Goal: Obtain resource: Obtain resource

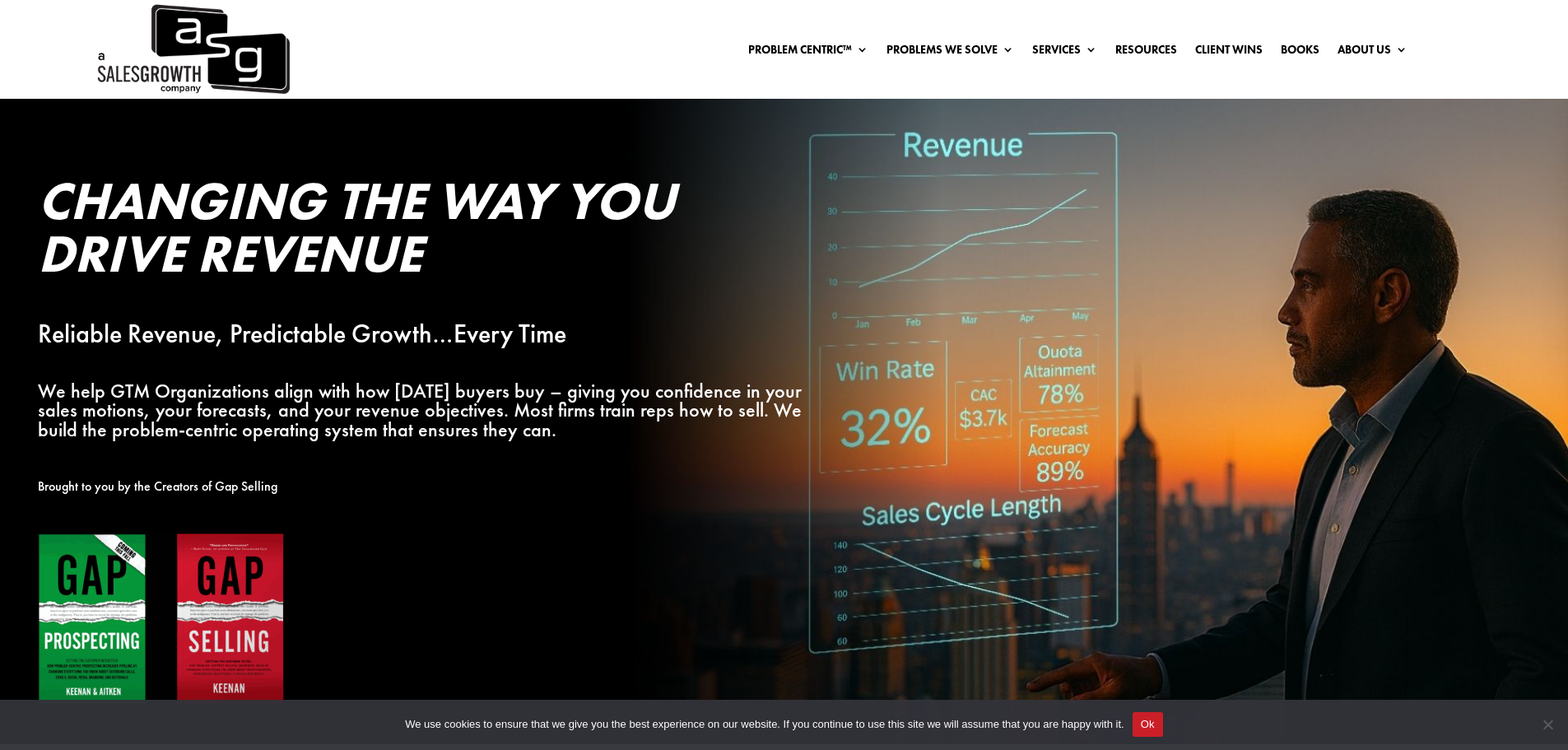
click at [79, 635] on img at bounding box center [162, 619] width 247 height 174
click at [79, 636] on img at bounding box center [162, 619] width 247 height 174
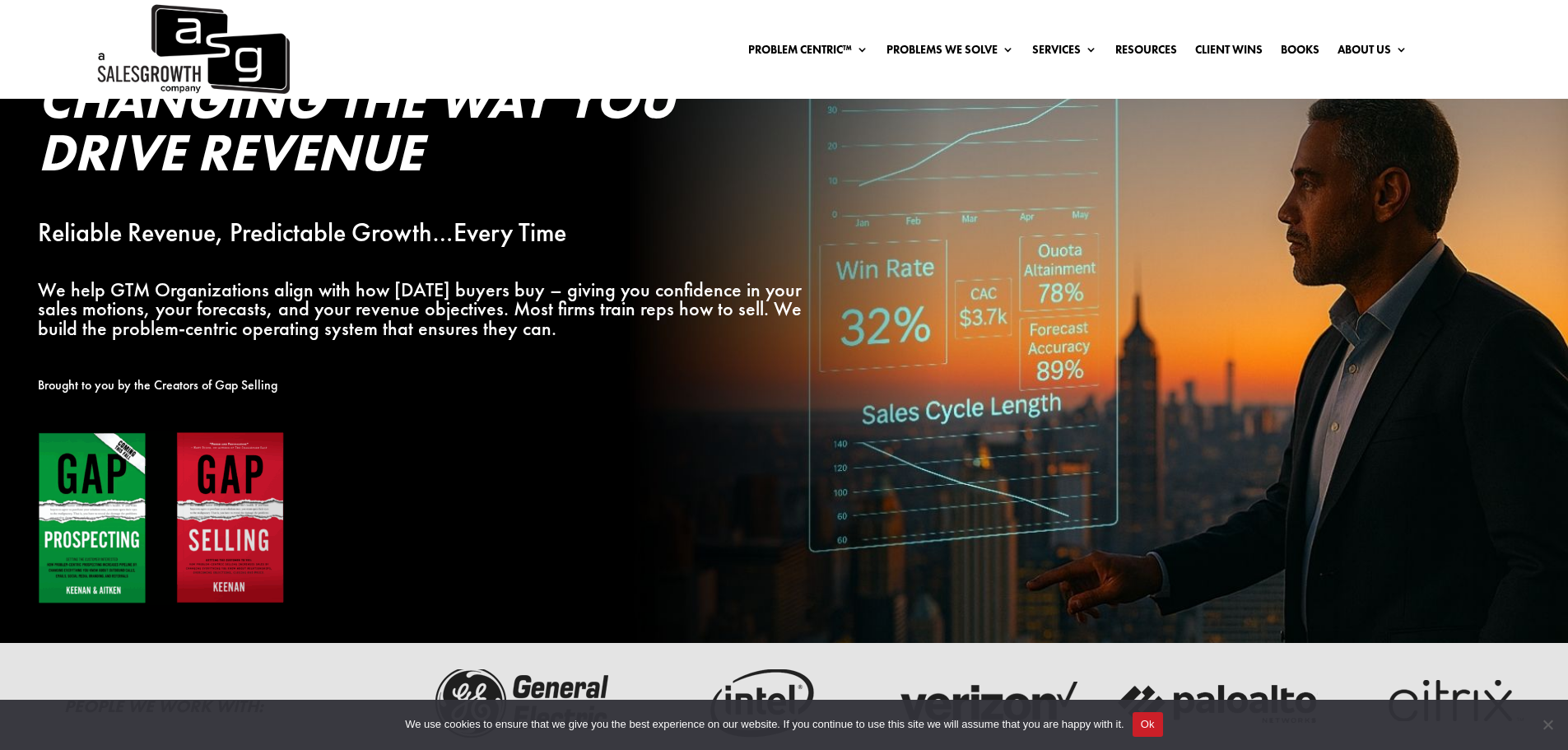
scroll to position [329, 0]
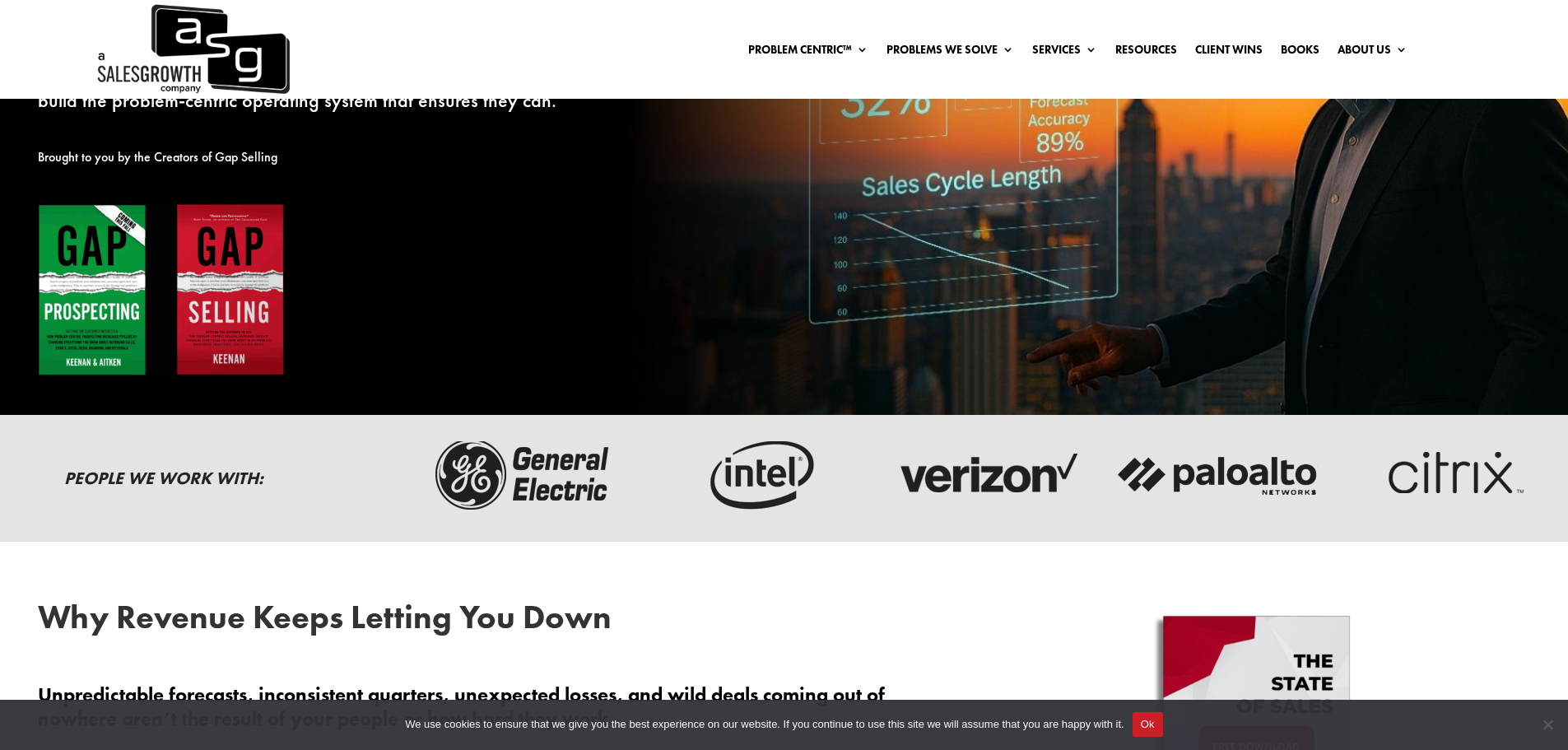
click at [132, 329] on img at bounding box center [162, 290] width 247 height 174
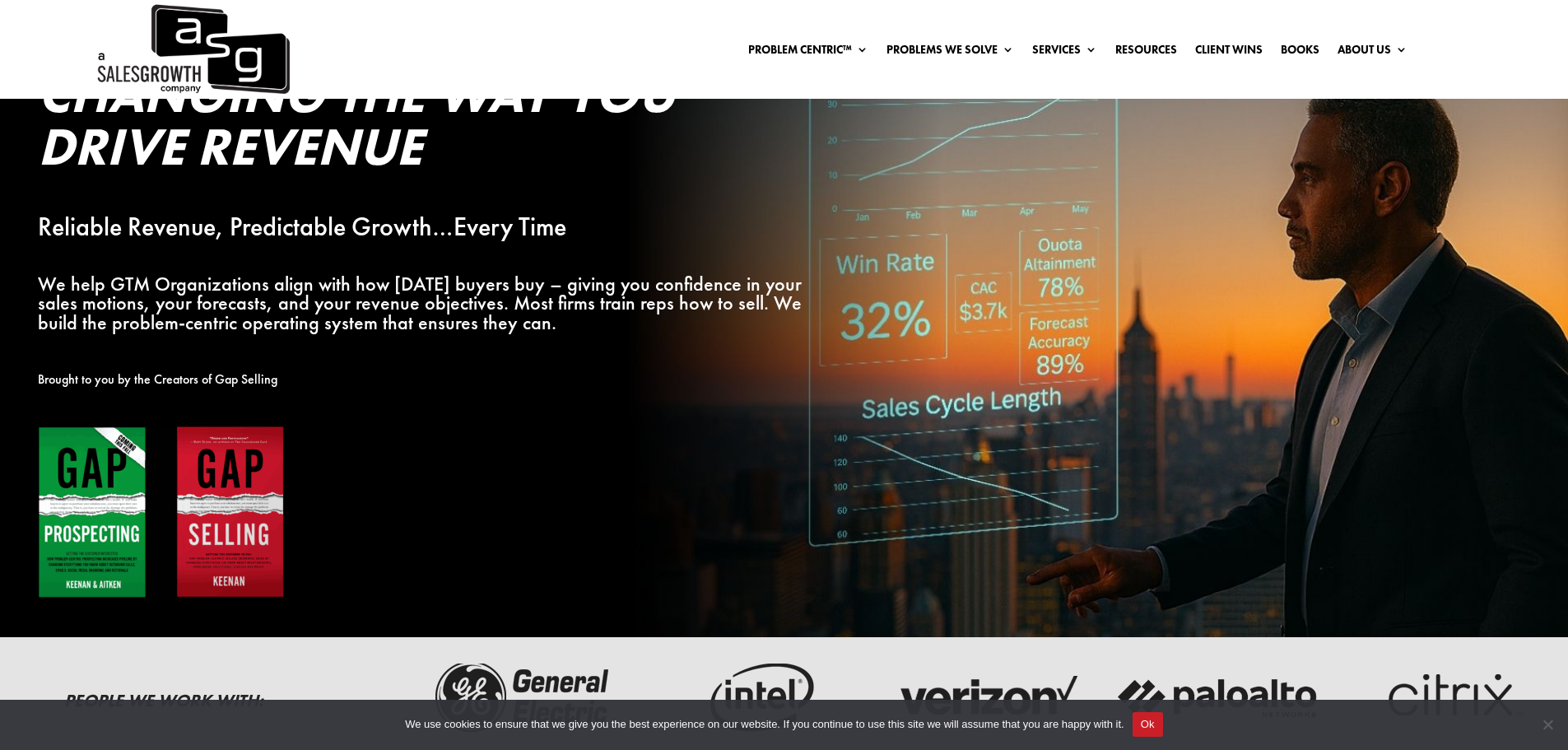
scroll to position [0, 0]
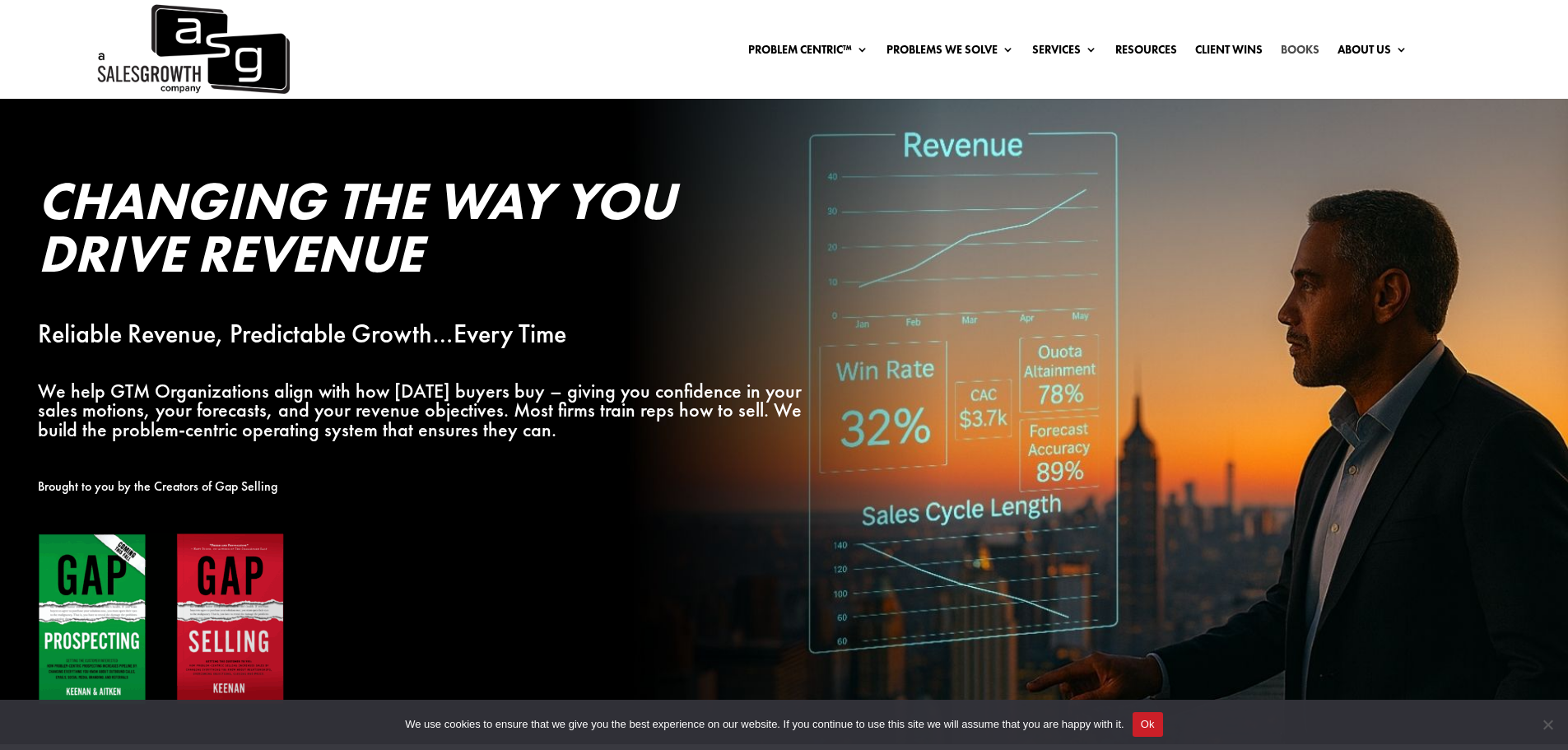
click at [1294, 48] on link "Books" at bounding box center [1300, 52] width 39 height 18
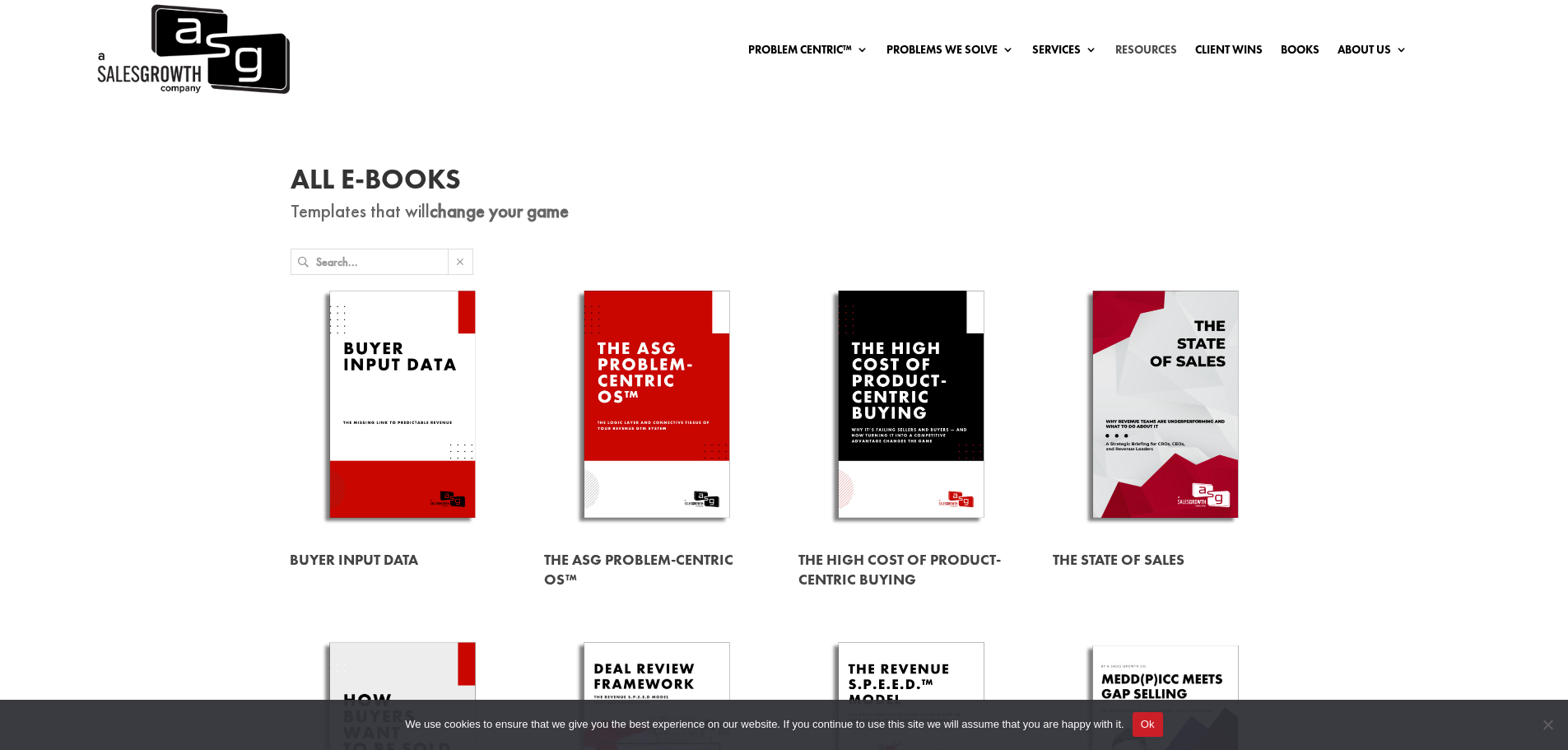
click at [1145, 50] on link "Resources" at bounding box center [1146, 52] width 61 height 18
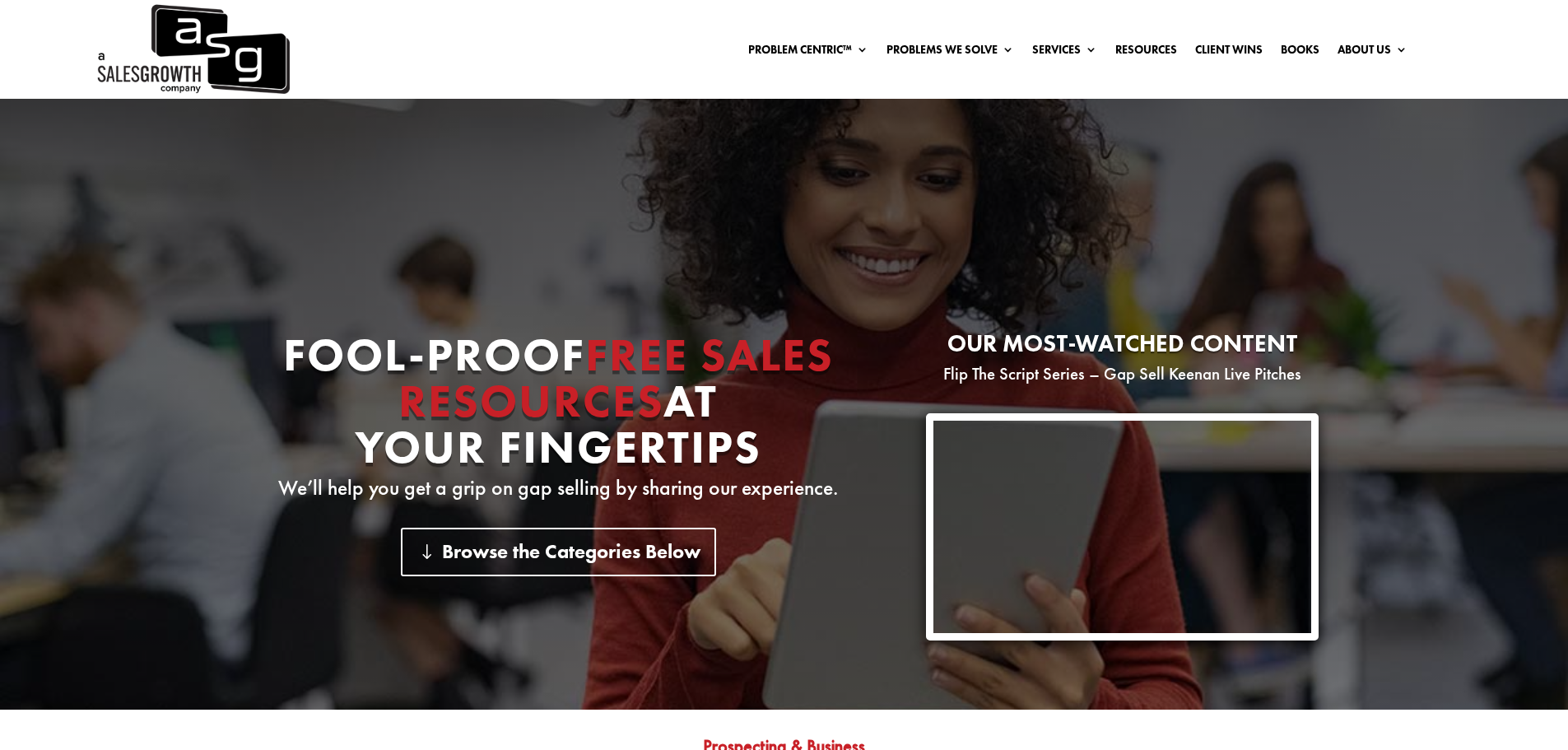
scroll to position [83, 0]
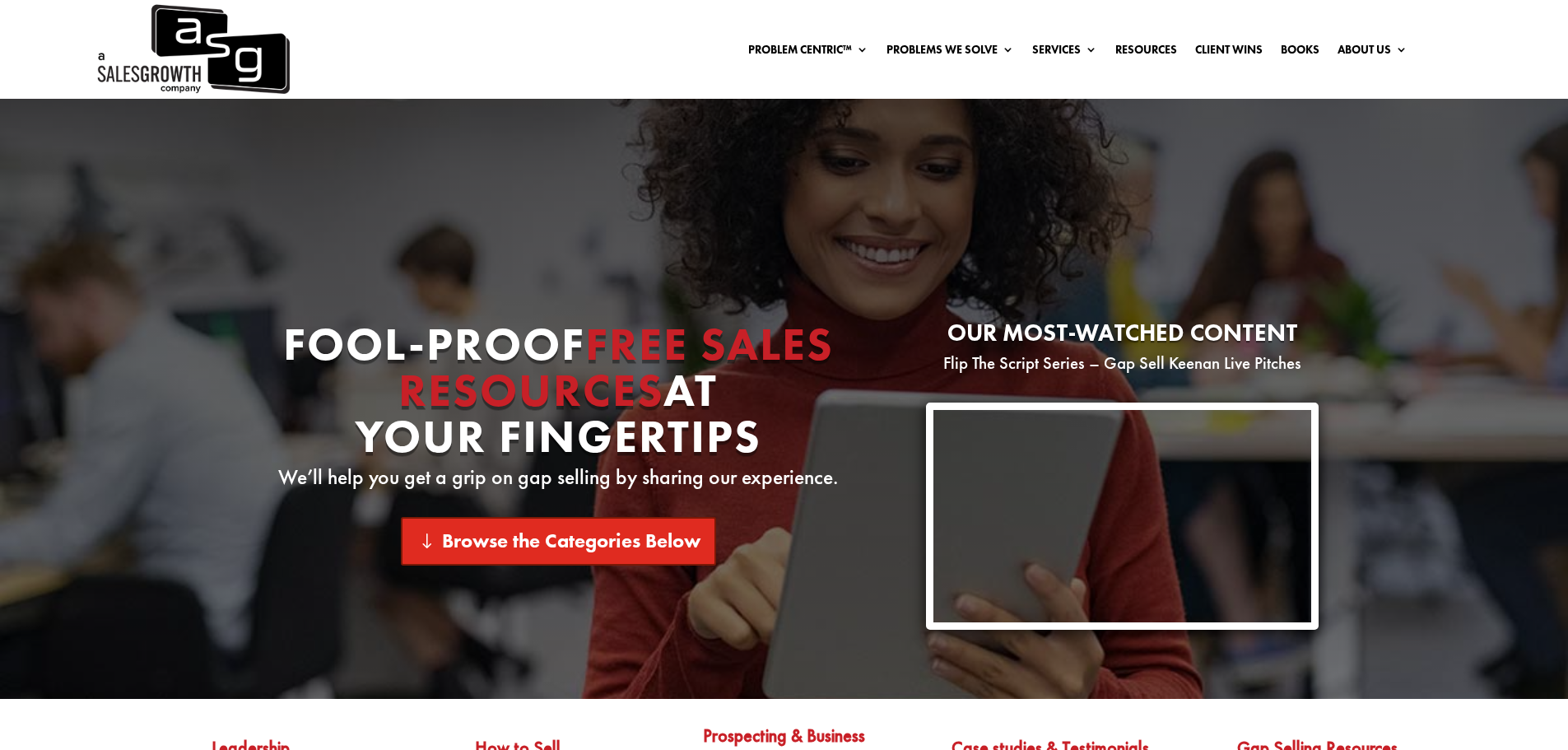
click at [651, 541] on link "Browse the Categories Below" at bounding box center [558, 541] width 315 height 48
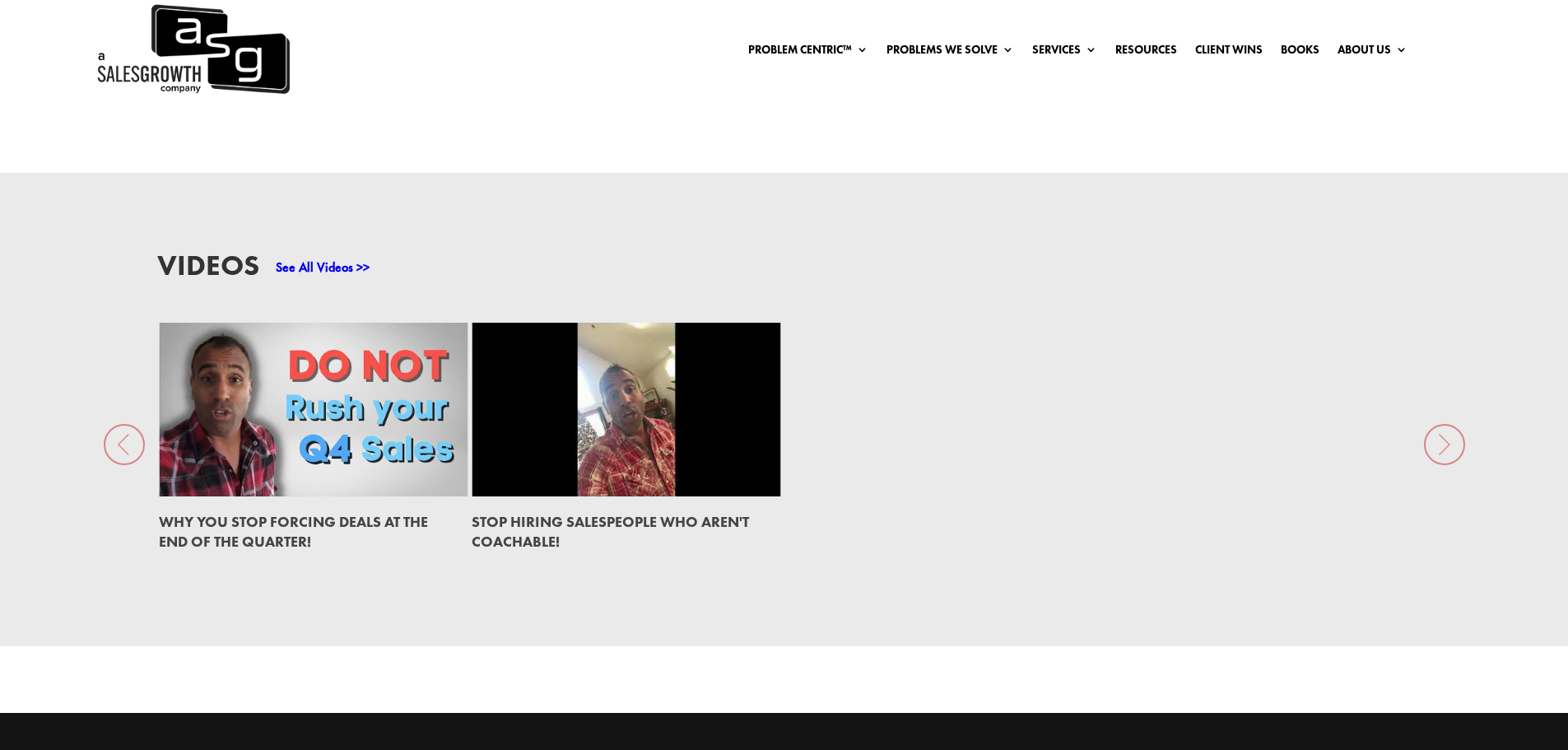
scroll to position [2775, 0]
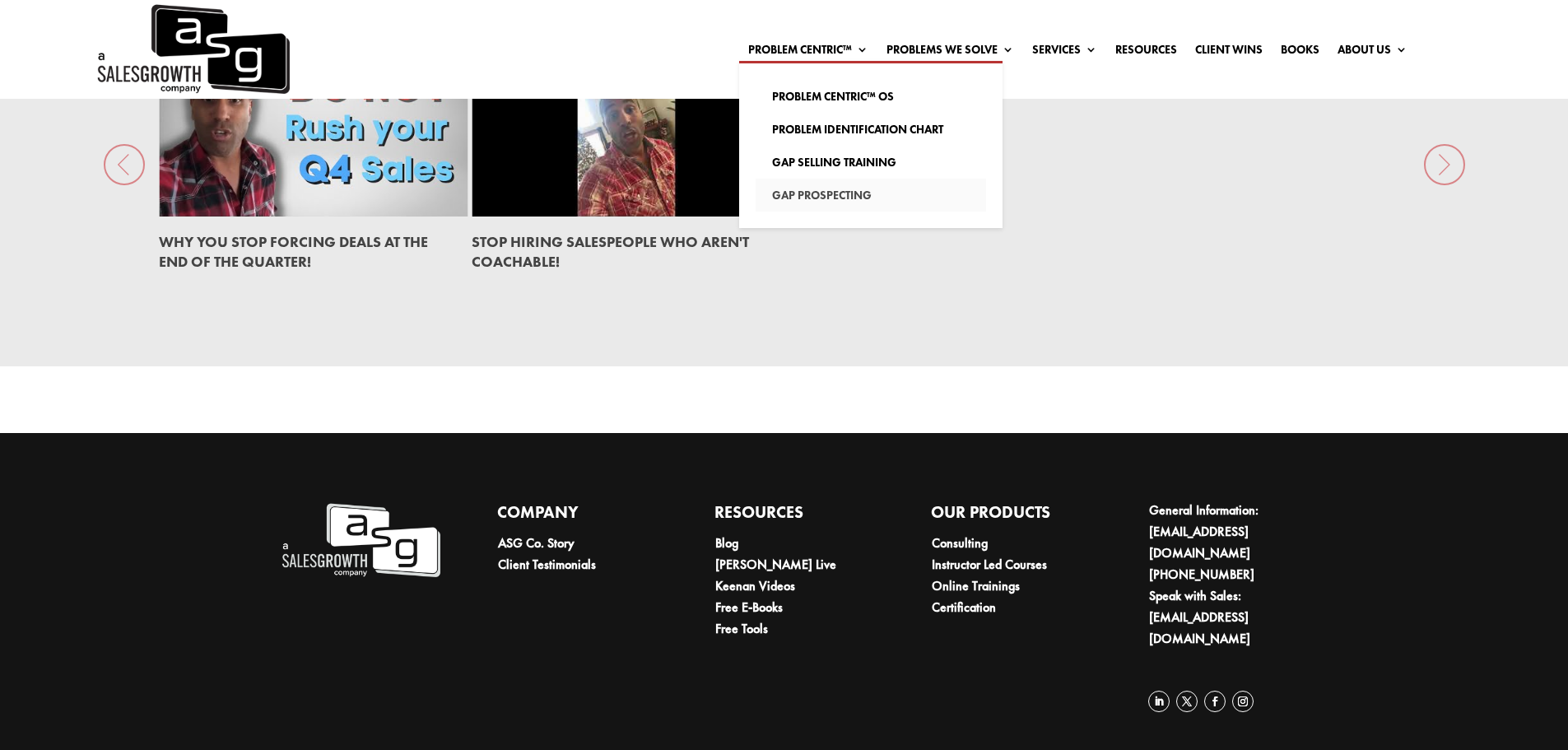
click at [814, 194] on link "Gap Prospecting" at bounding box center [871, 194] width 231 height 33
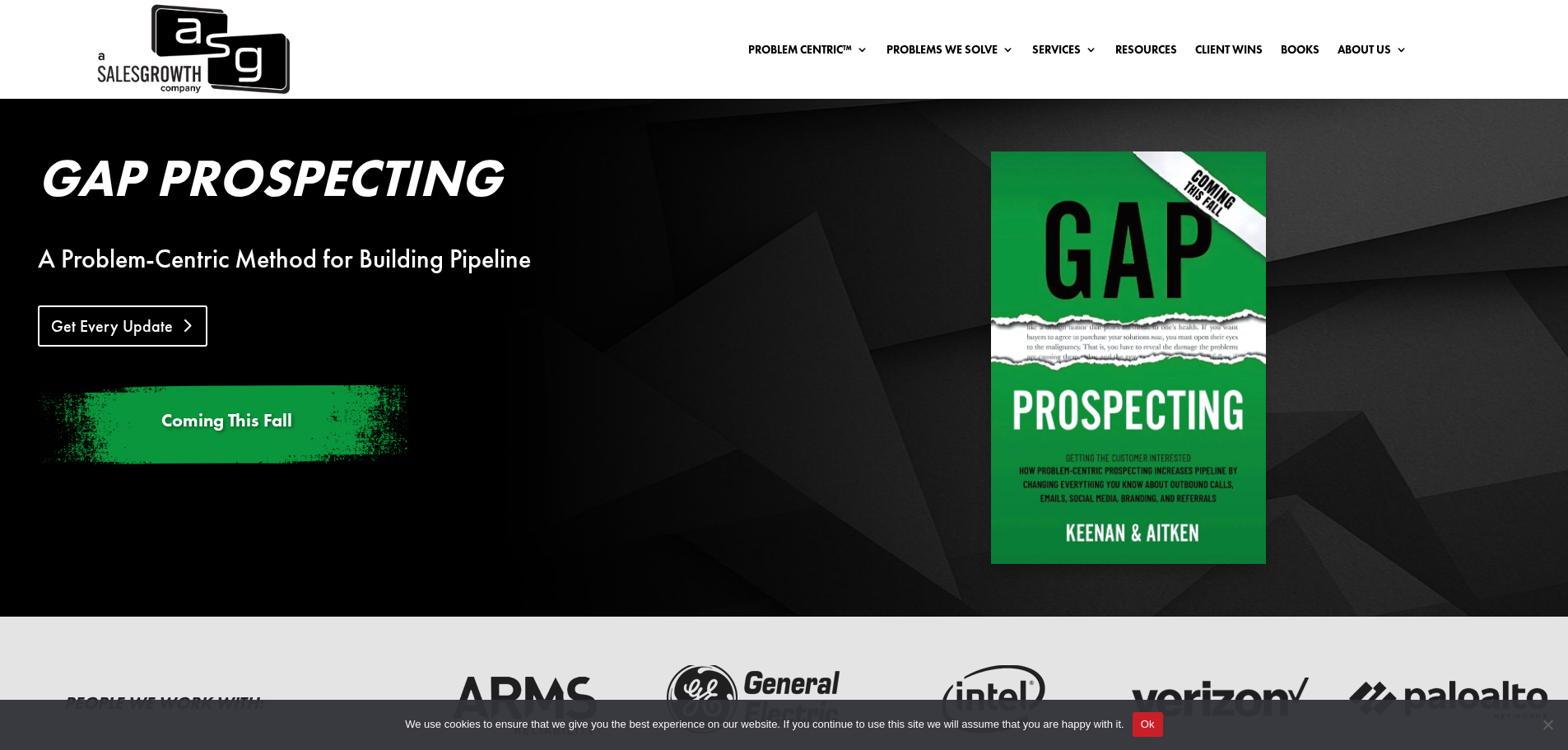
click at [138, 332] on link "Get Every Update" at bounding box center [123, 326] width 169 height 41
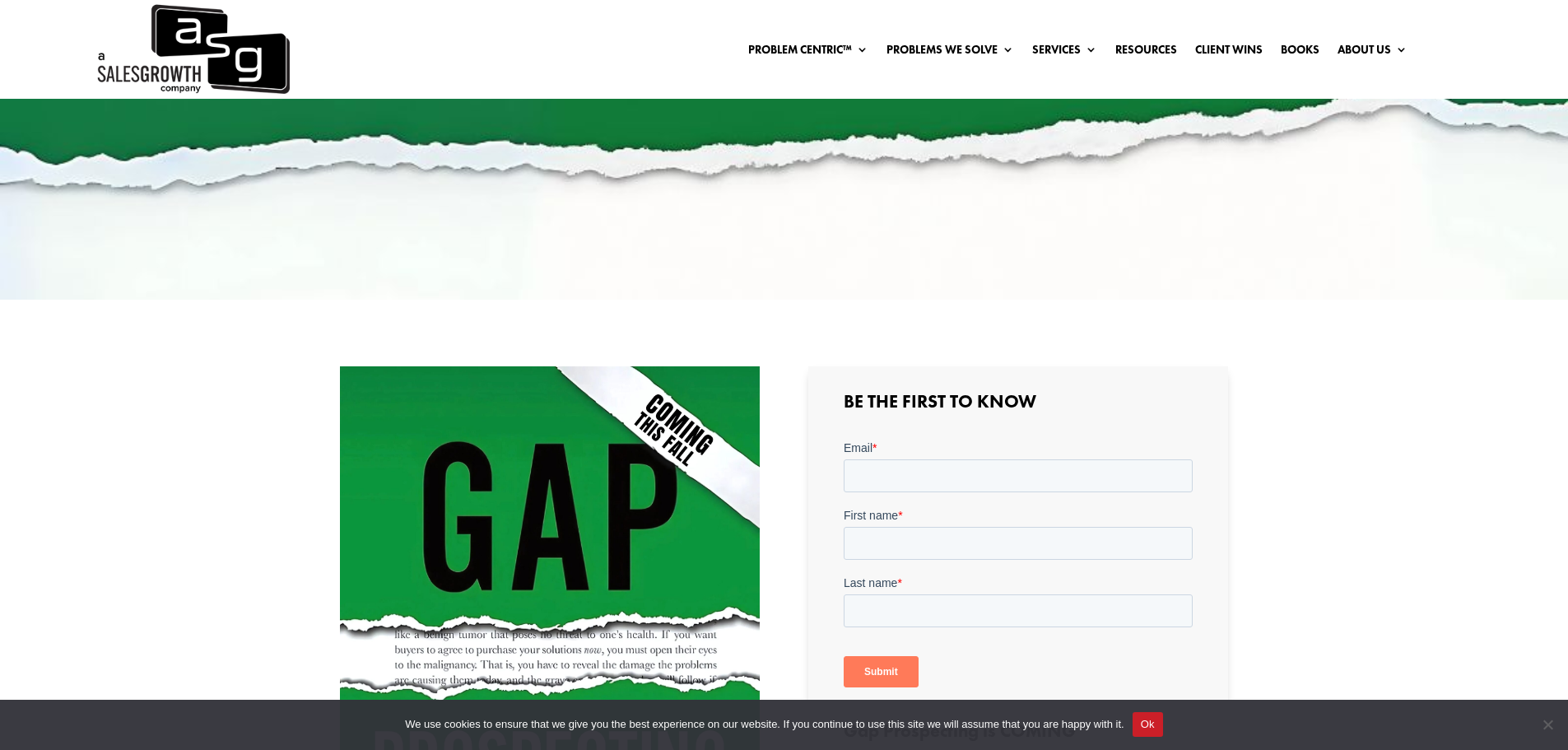
scroll to position [412, 0]
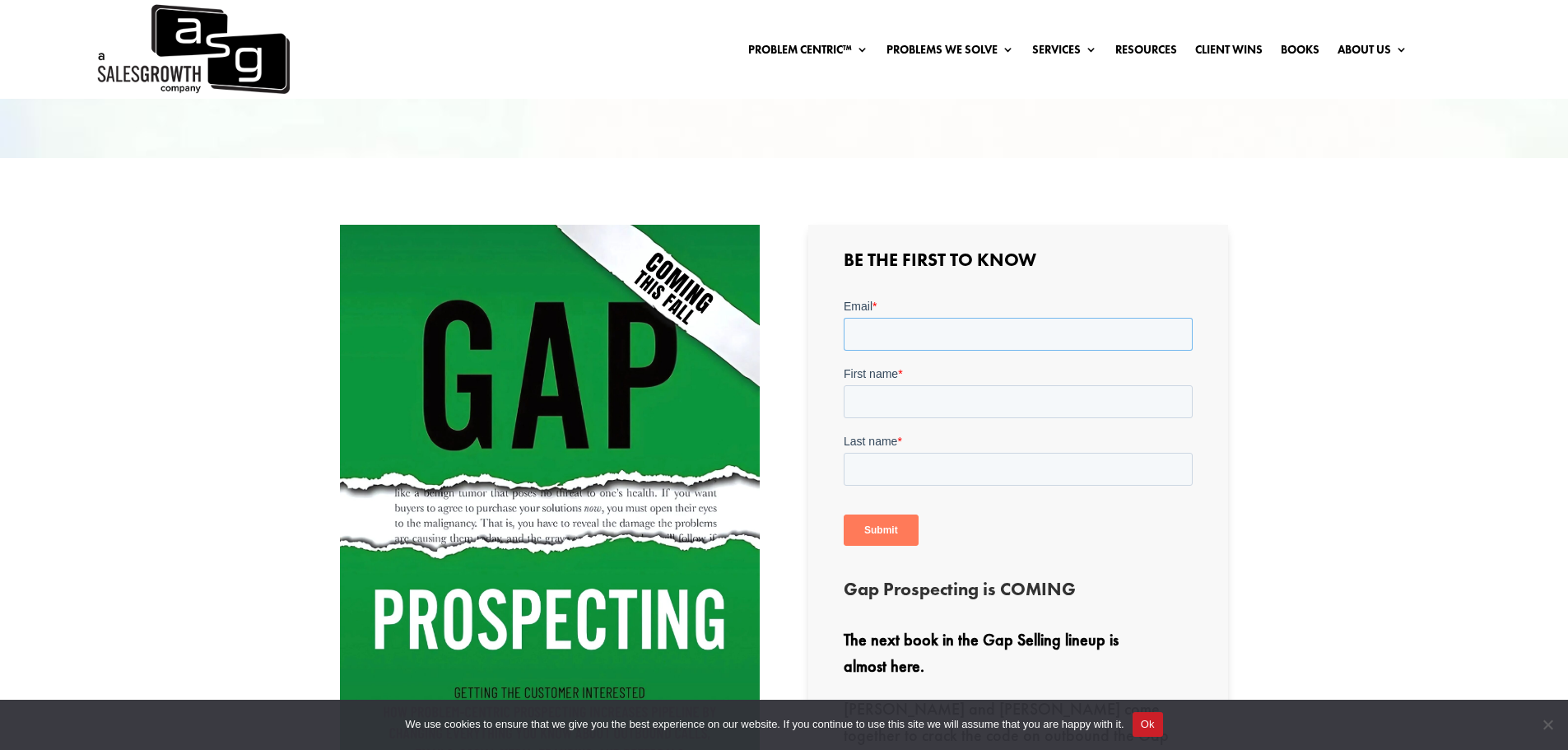
click at [917, 322] on input "Email *" at bounding box center [1019, 334] width 349 height 33
type input "cjblackjrdotcom@gmail.com"
click at [932, 408] on input "First name *" at bounding box center [1019, 401] width 349 height 33
type input "CJ"
click at [942, 475] on input "Last name *" at bounding box center [1019, 468] width 349 height 33
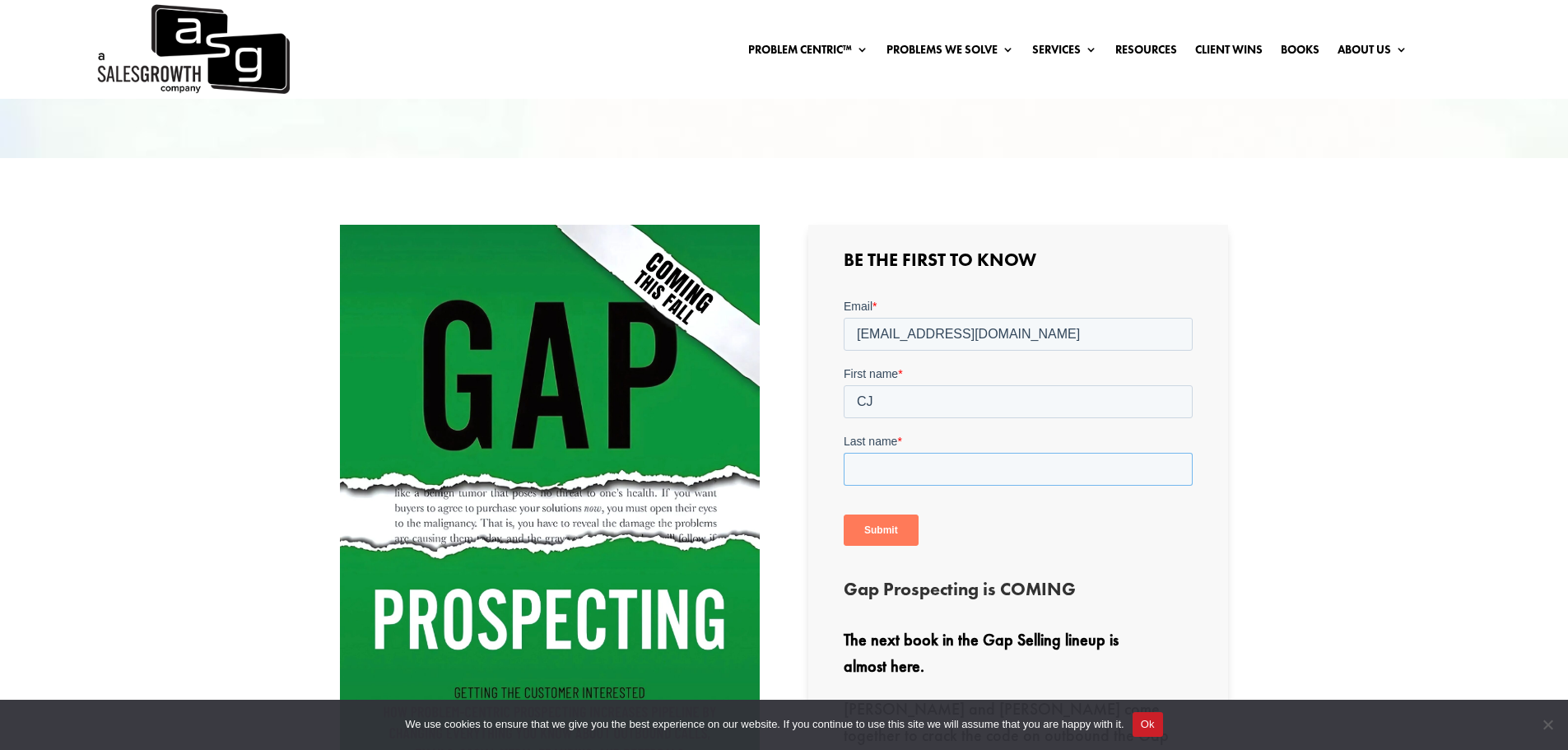
type input "Black"
click at [895, 535] on input "Submit" at bounding box center [881, 531] width 75 height 32
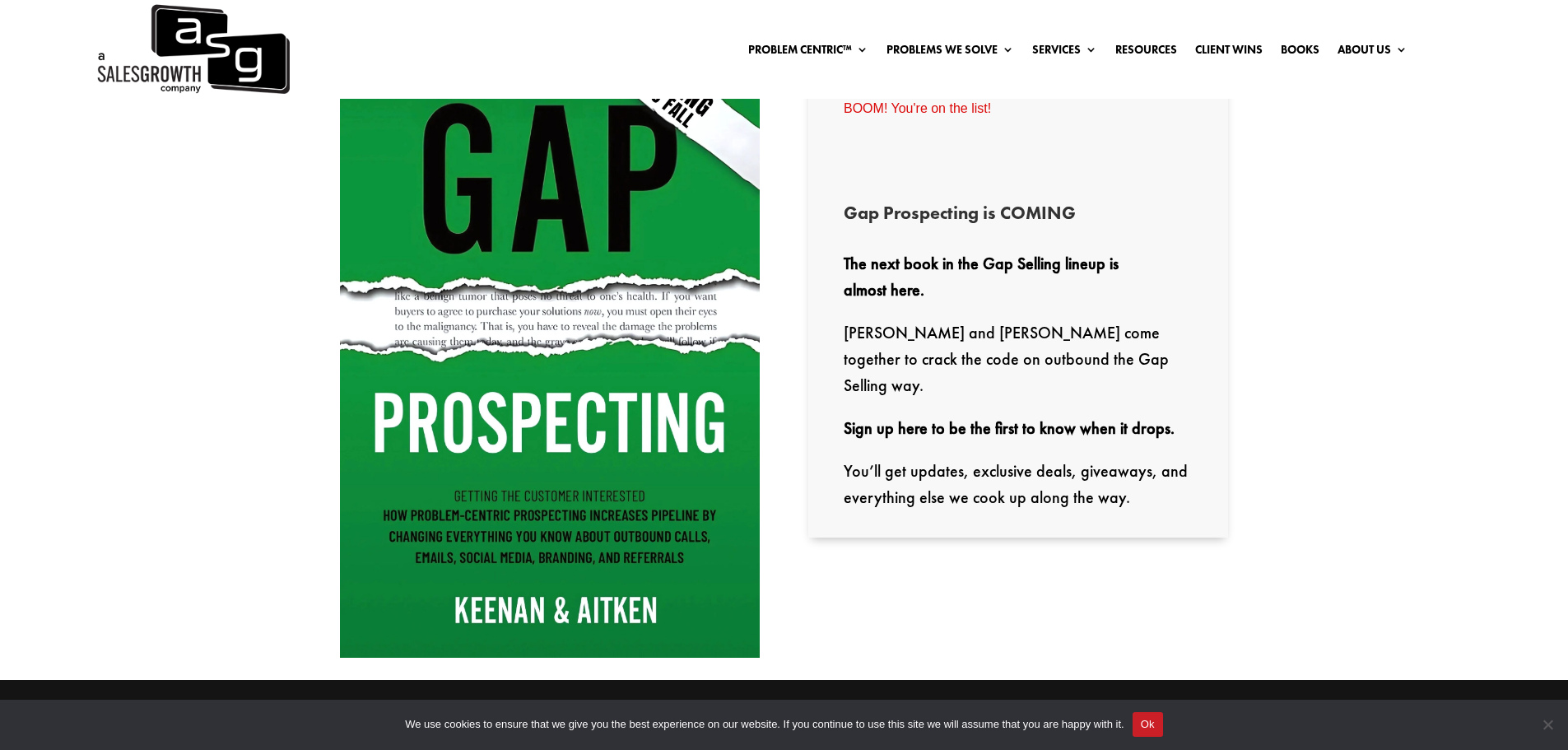
scroll to position [358, 0]
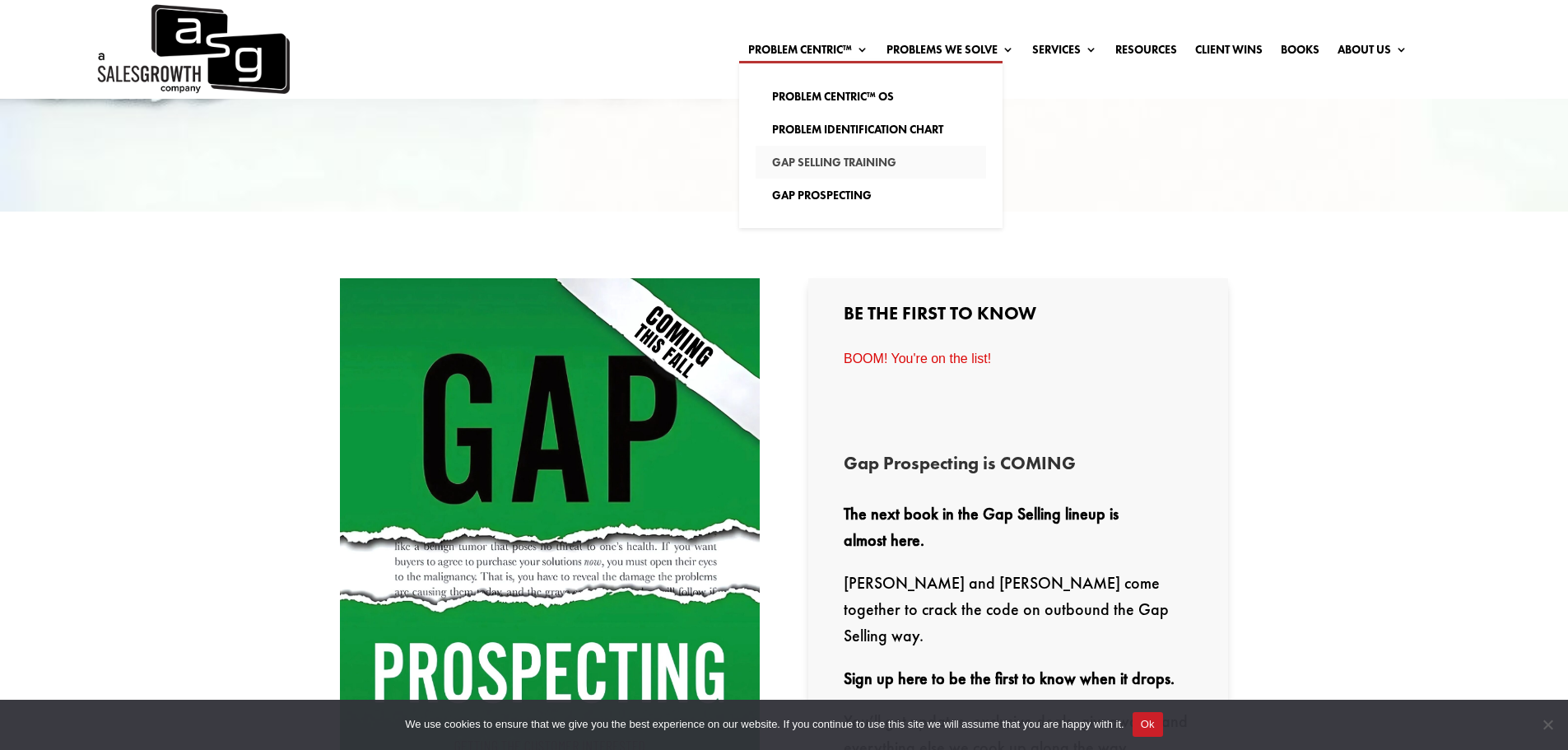
click at [796, 161] on link "Gap Selling Training" at bounding box center [871, 162] width 231 height 33
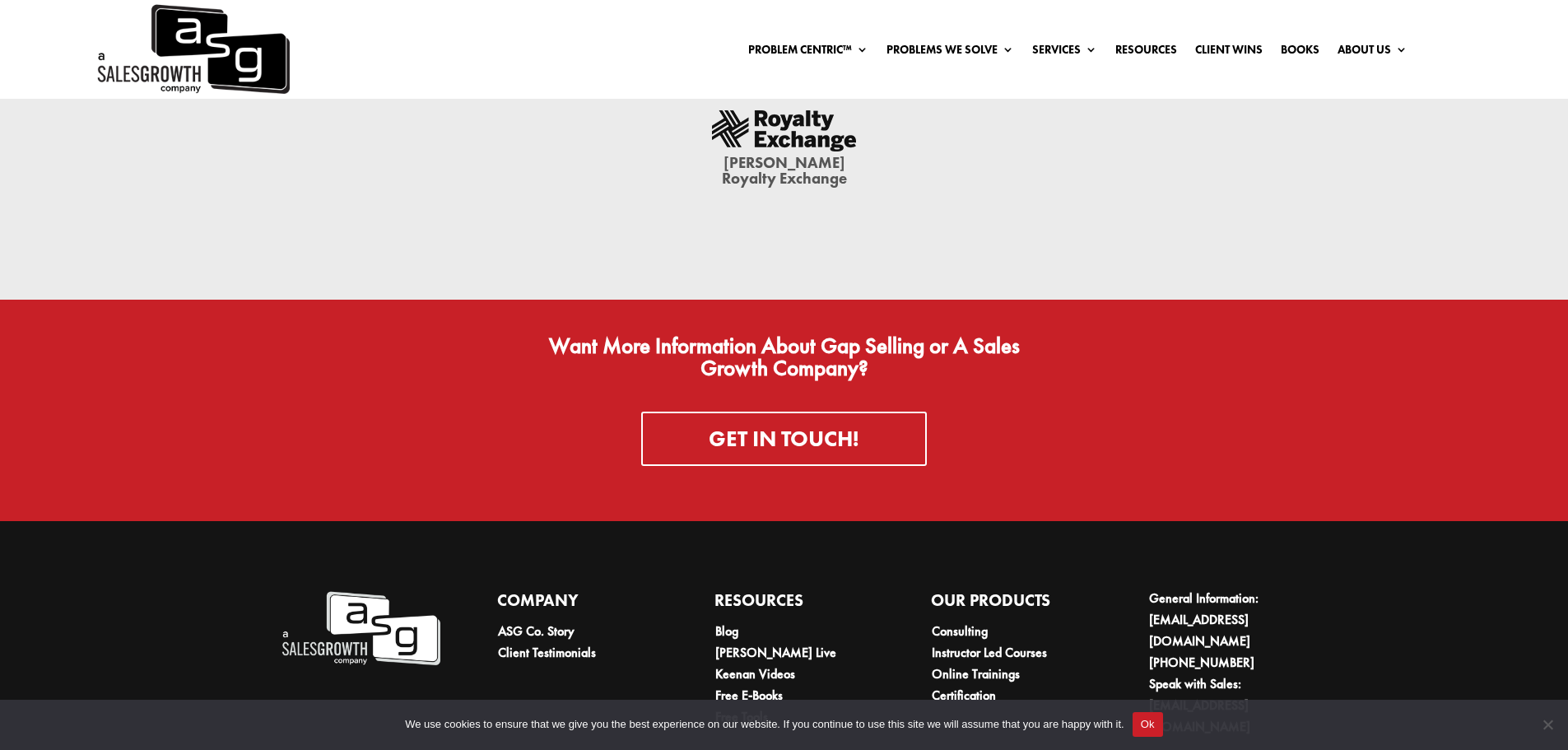
scroll to position [5186, 0]
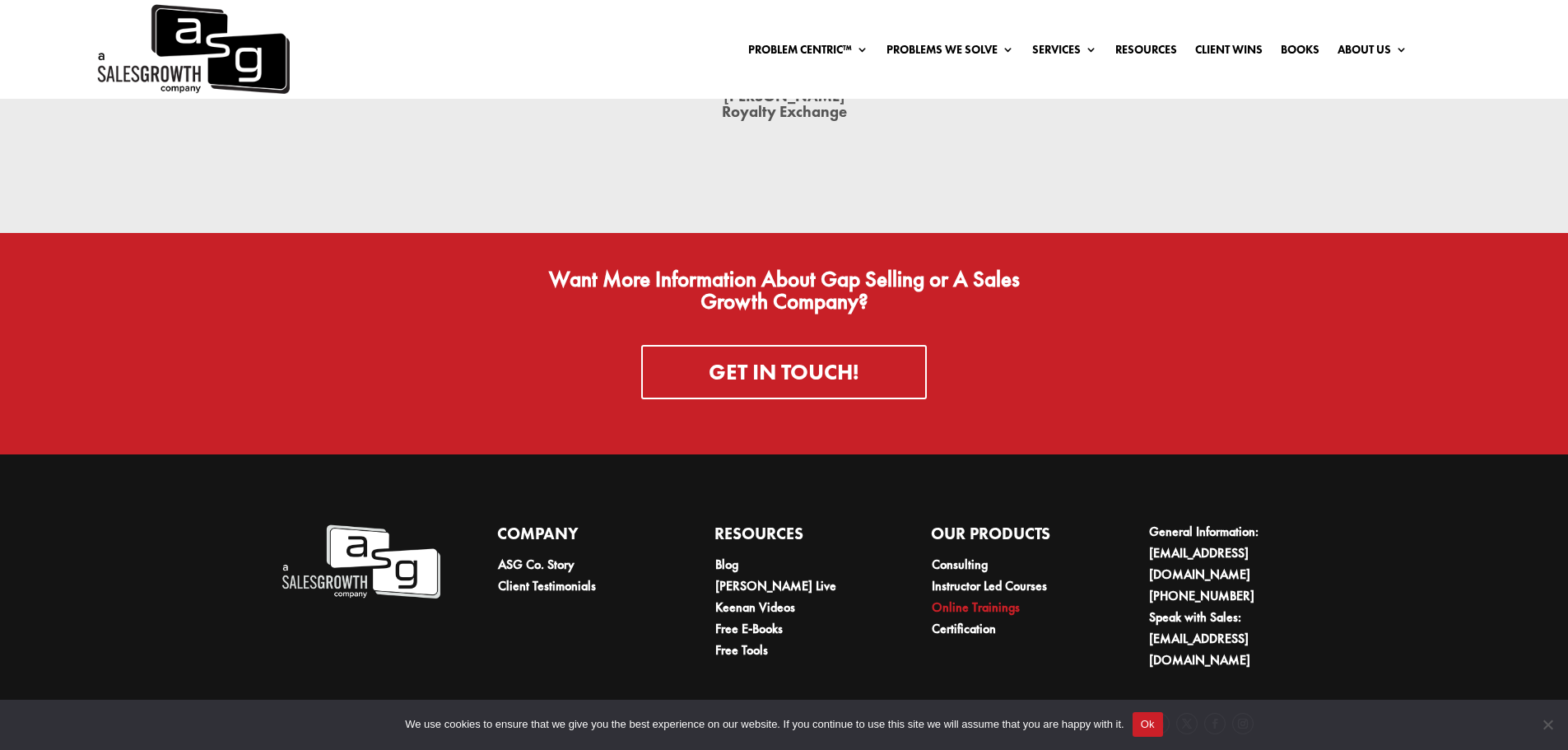
click at [962, 599] on link "Online Trainings" at bounding box center [976, 607] width 88 height 18
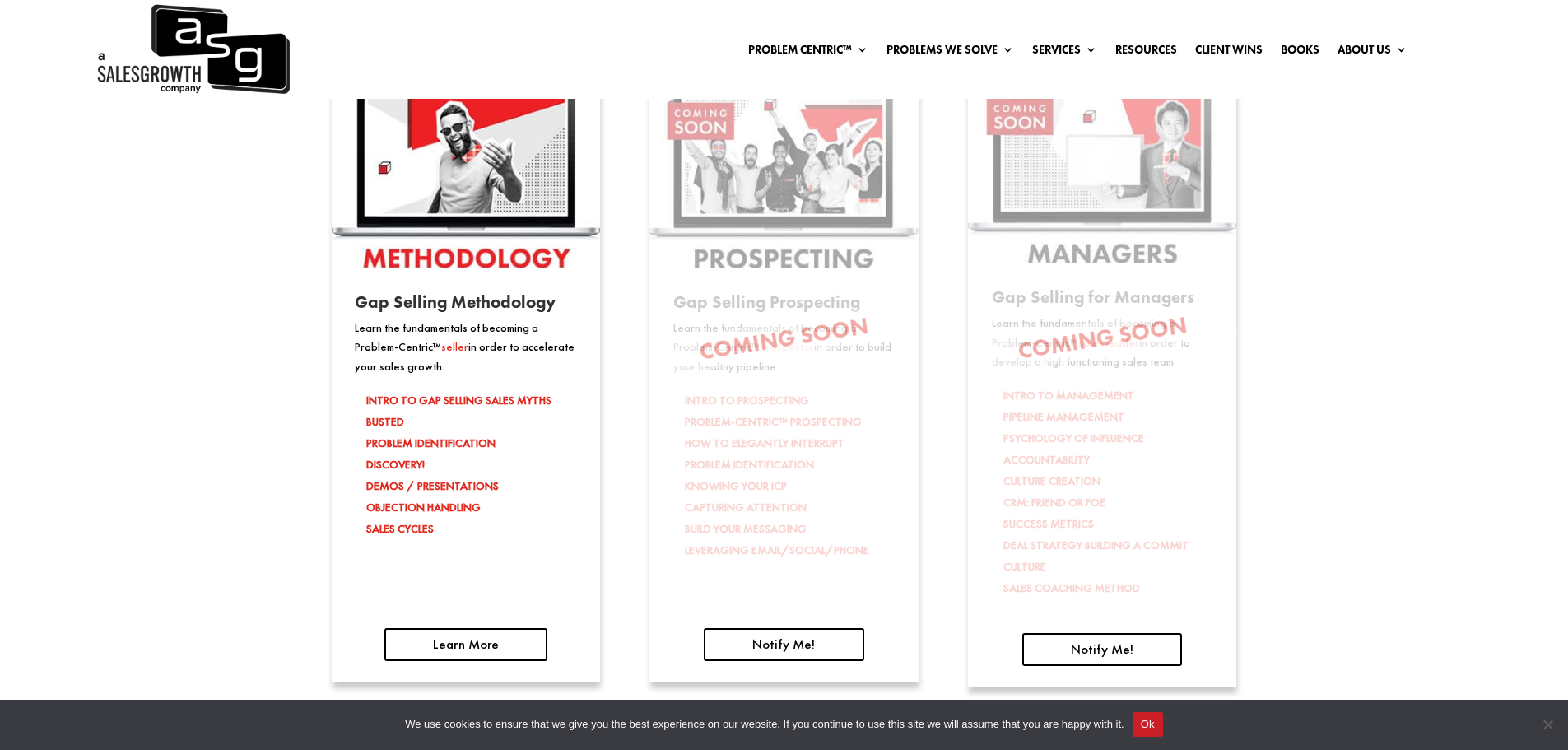
scroll to position [2717, 0]
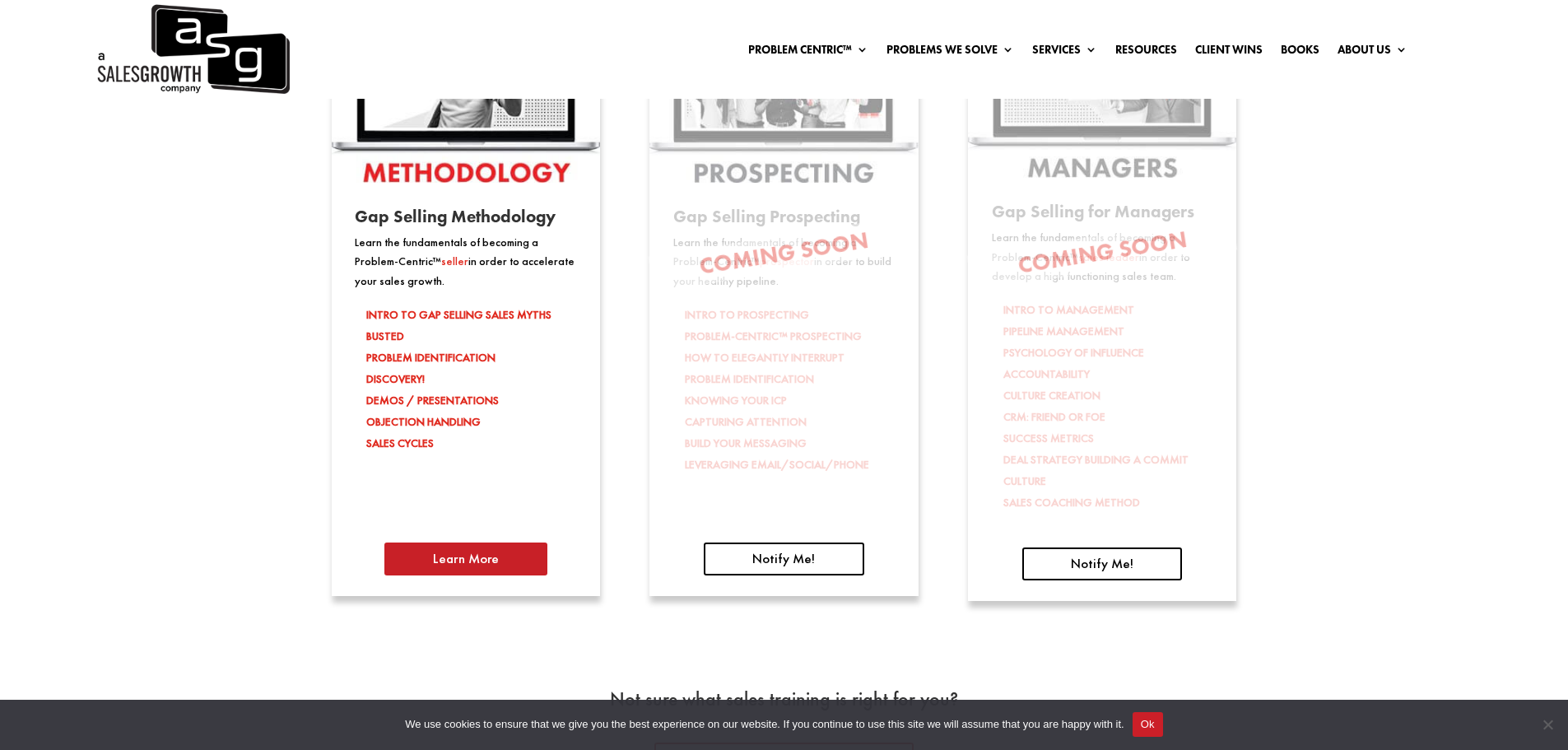
click at [478, 565] on link "Learn More" at bounding box center [466, 559] width 163 height 33
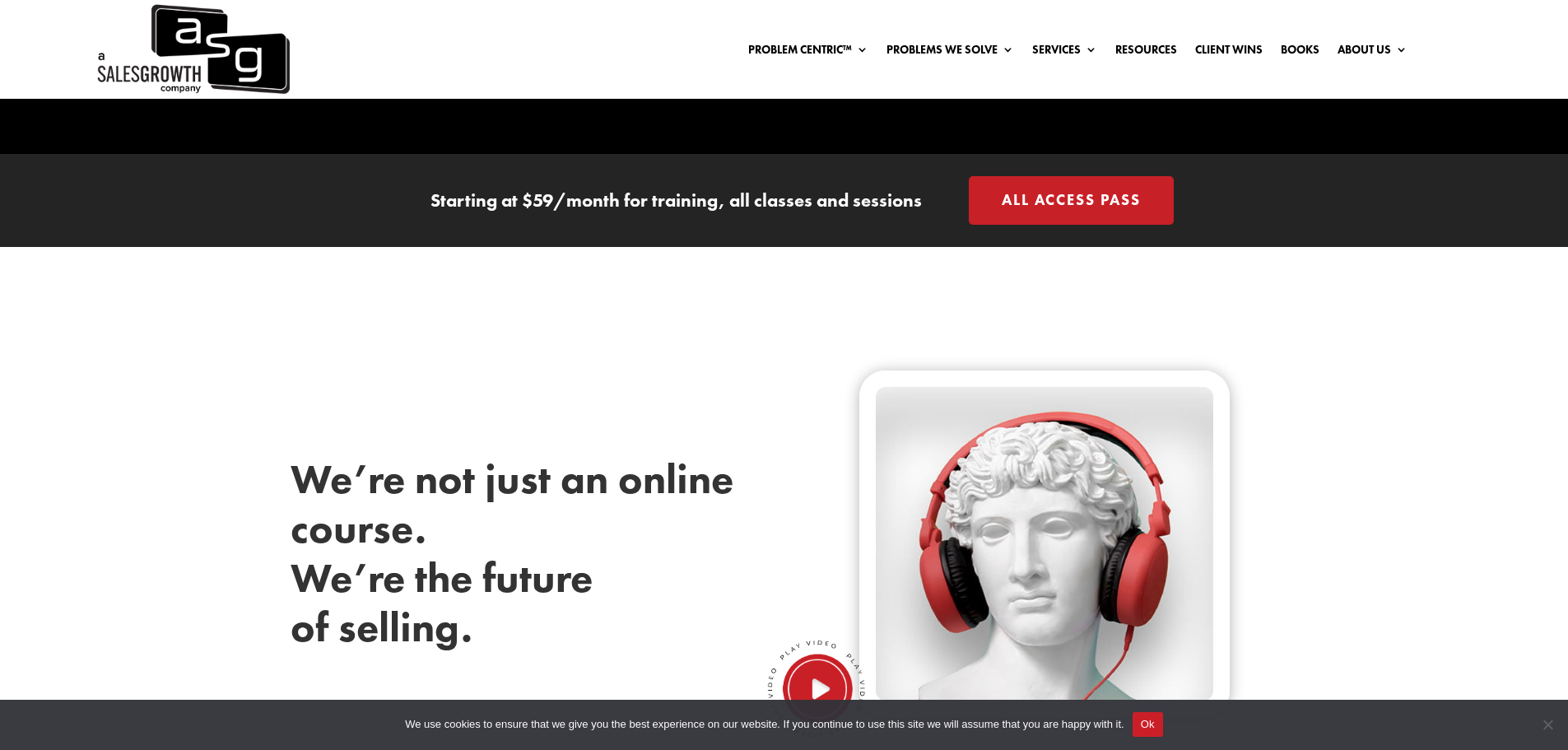
scroll to position [329, 0]
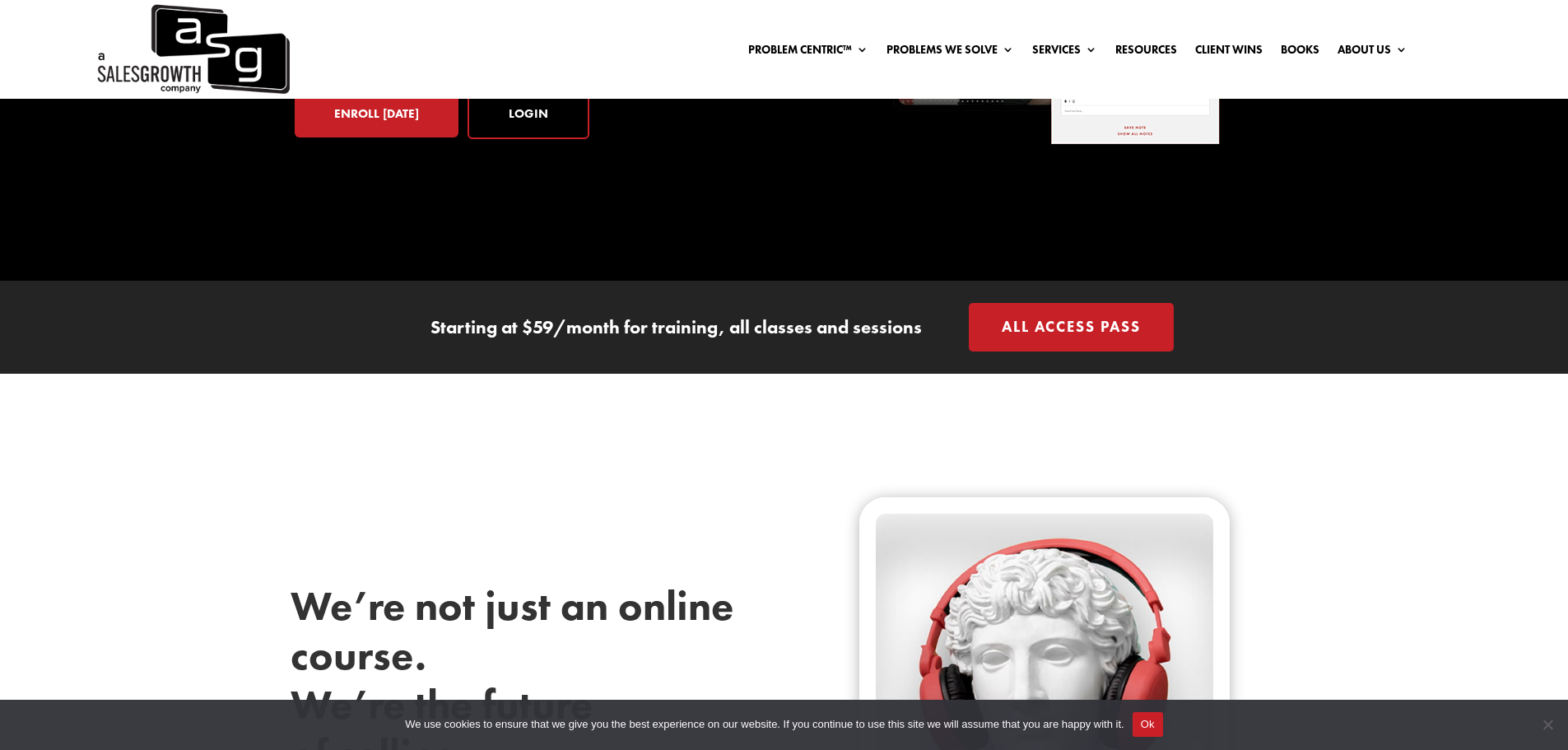
click at [1042, 320] on link "All Access Pass" at bounding box center [1071, 327] width 205 height 48
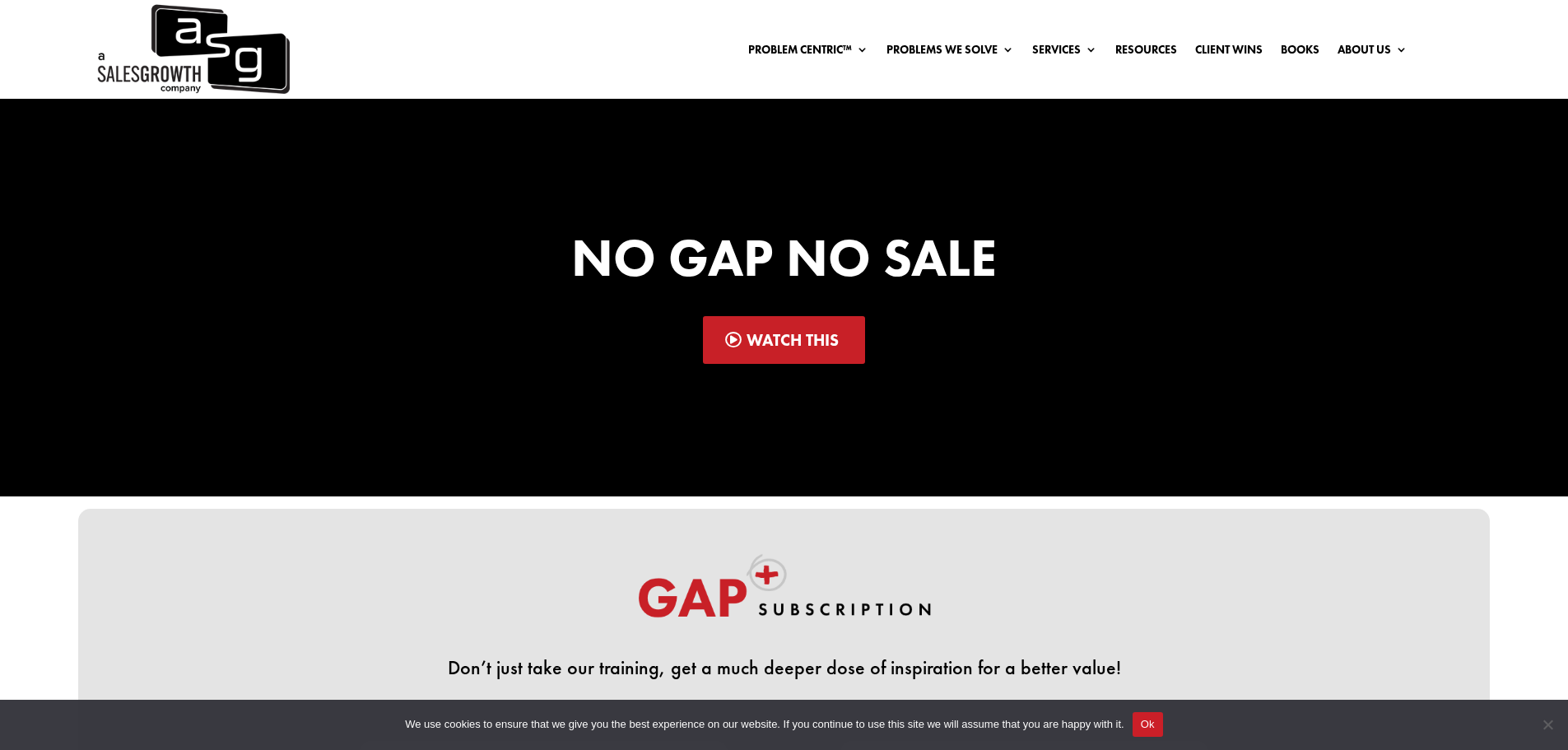
click at [795, 343] on link "Watch This" at bounding box center [784, 339] width 162 height 47
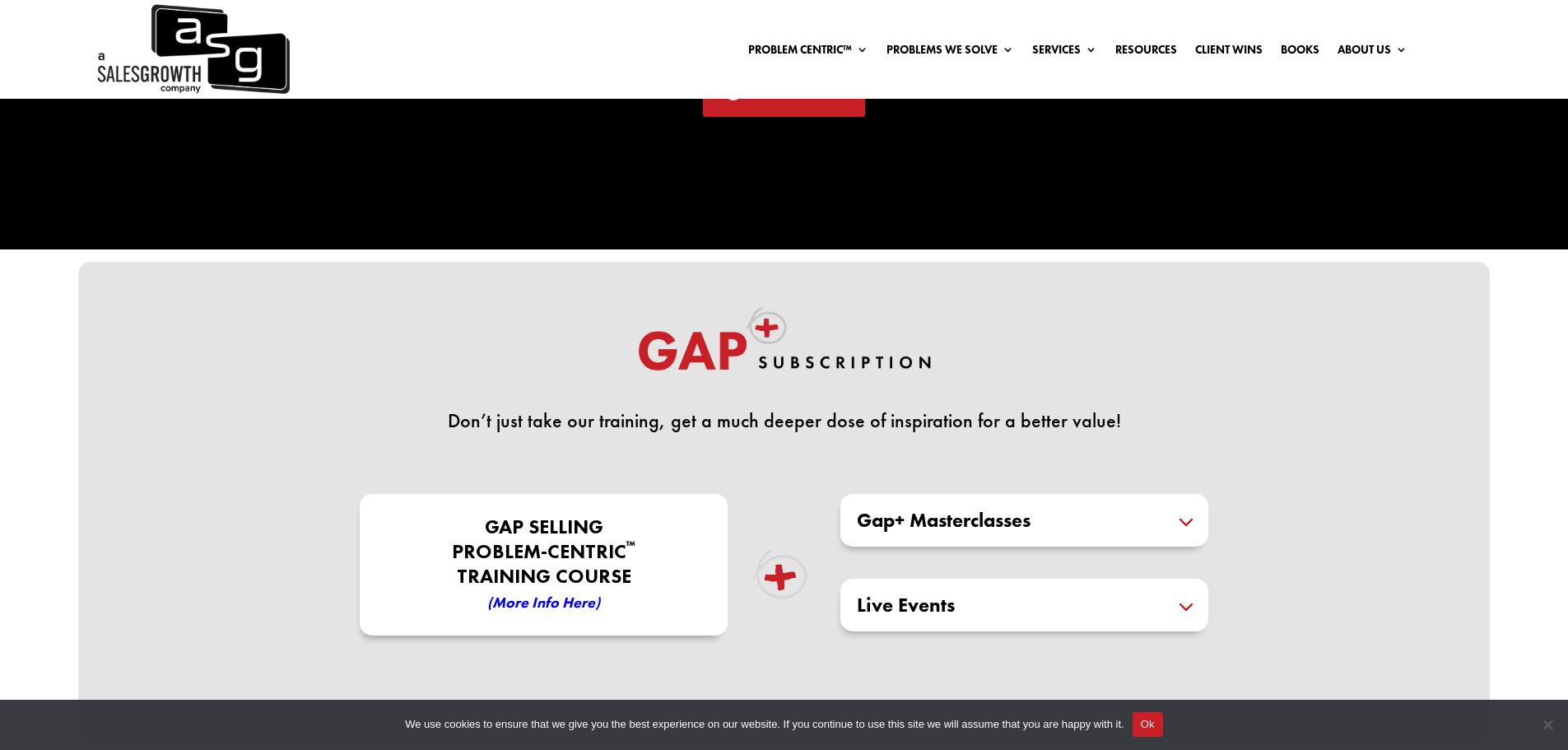
scroll to position [493, 0]
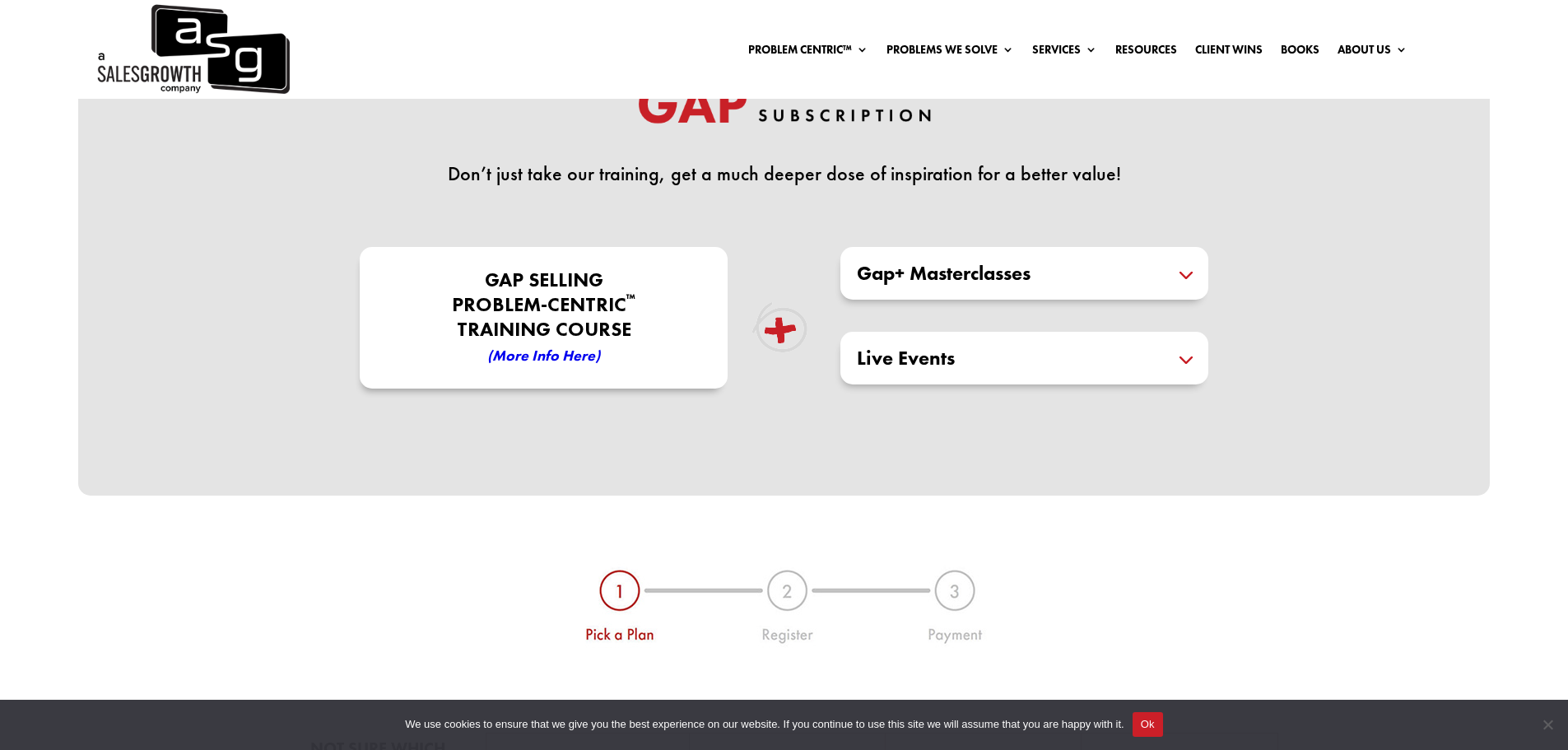
click at [529, 357] on em "(More Info here)" at bounding box center [543, 355] width 112 height 19
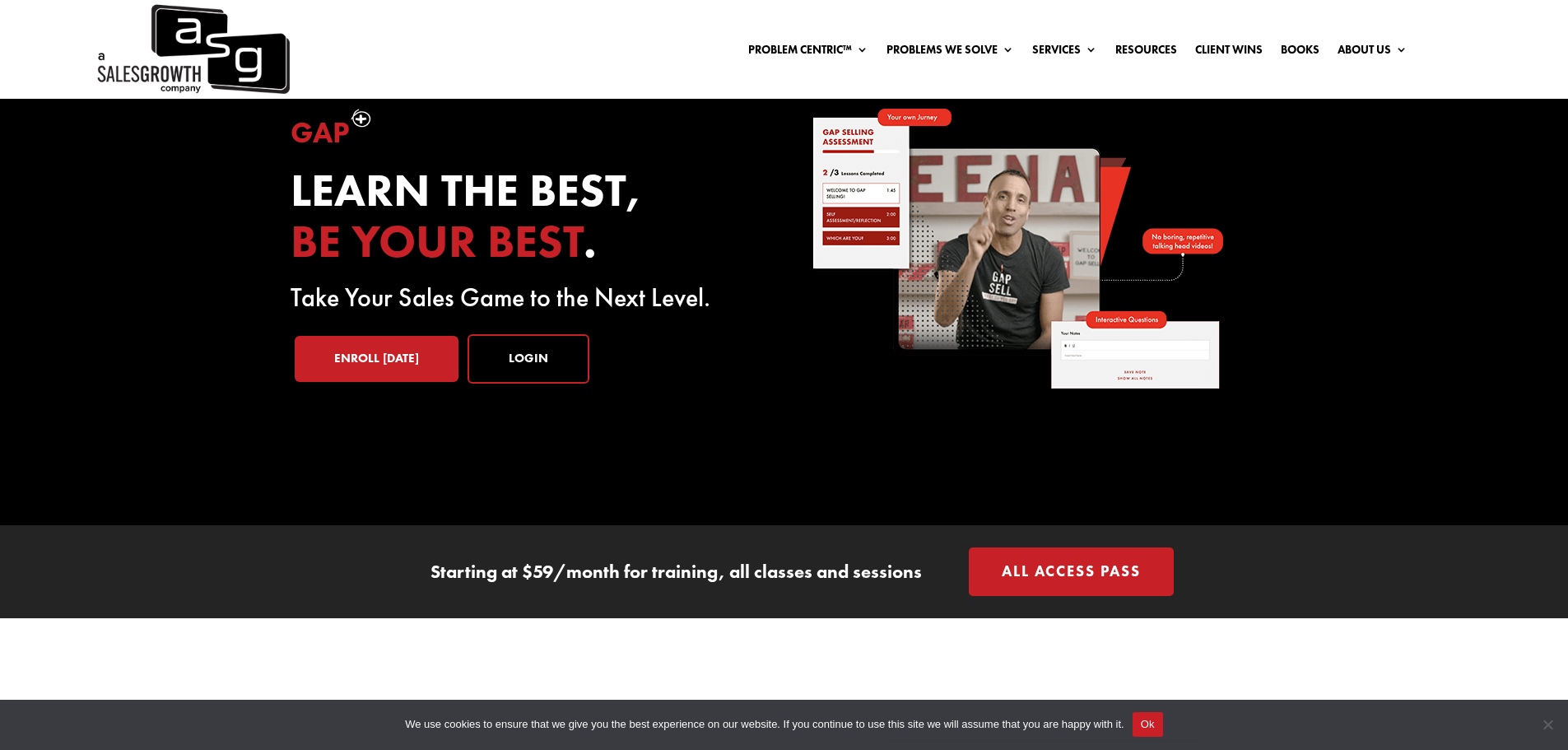
scroll to position [164, 0]
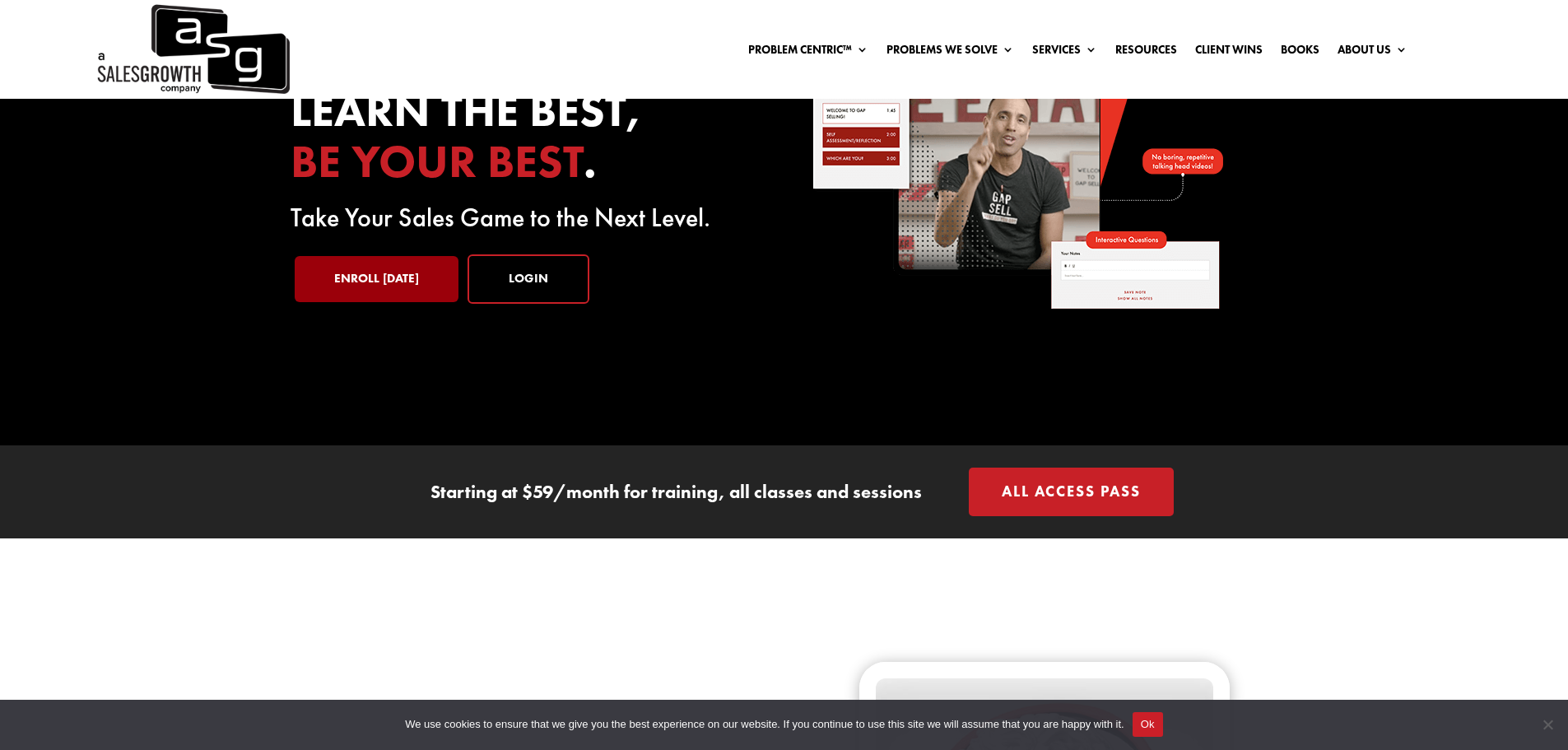
click at [400, 281] on link "Enroll [DATE]" at bounding box center [376, 279] width 164 height 46
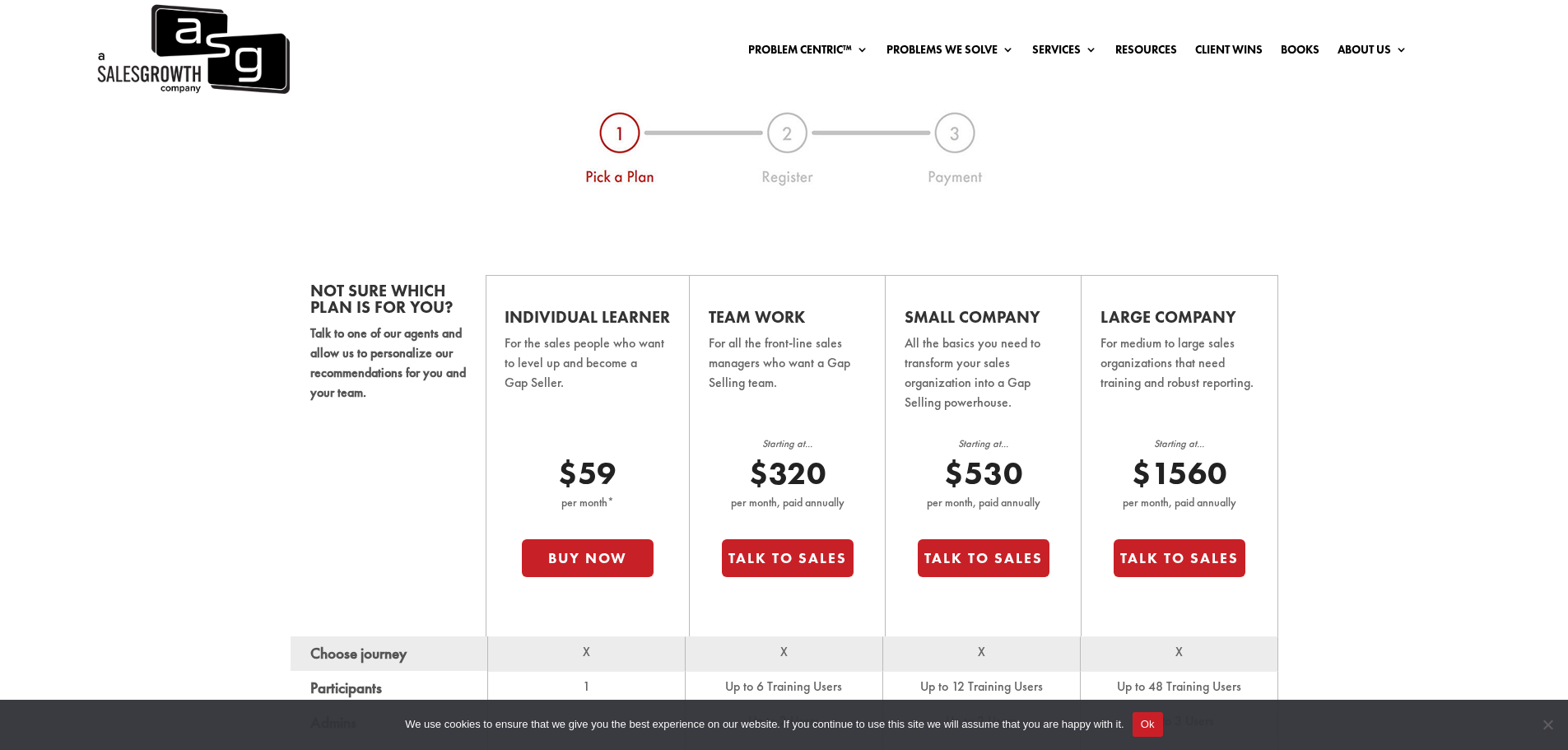
scroll to position [1152, 0]
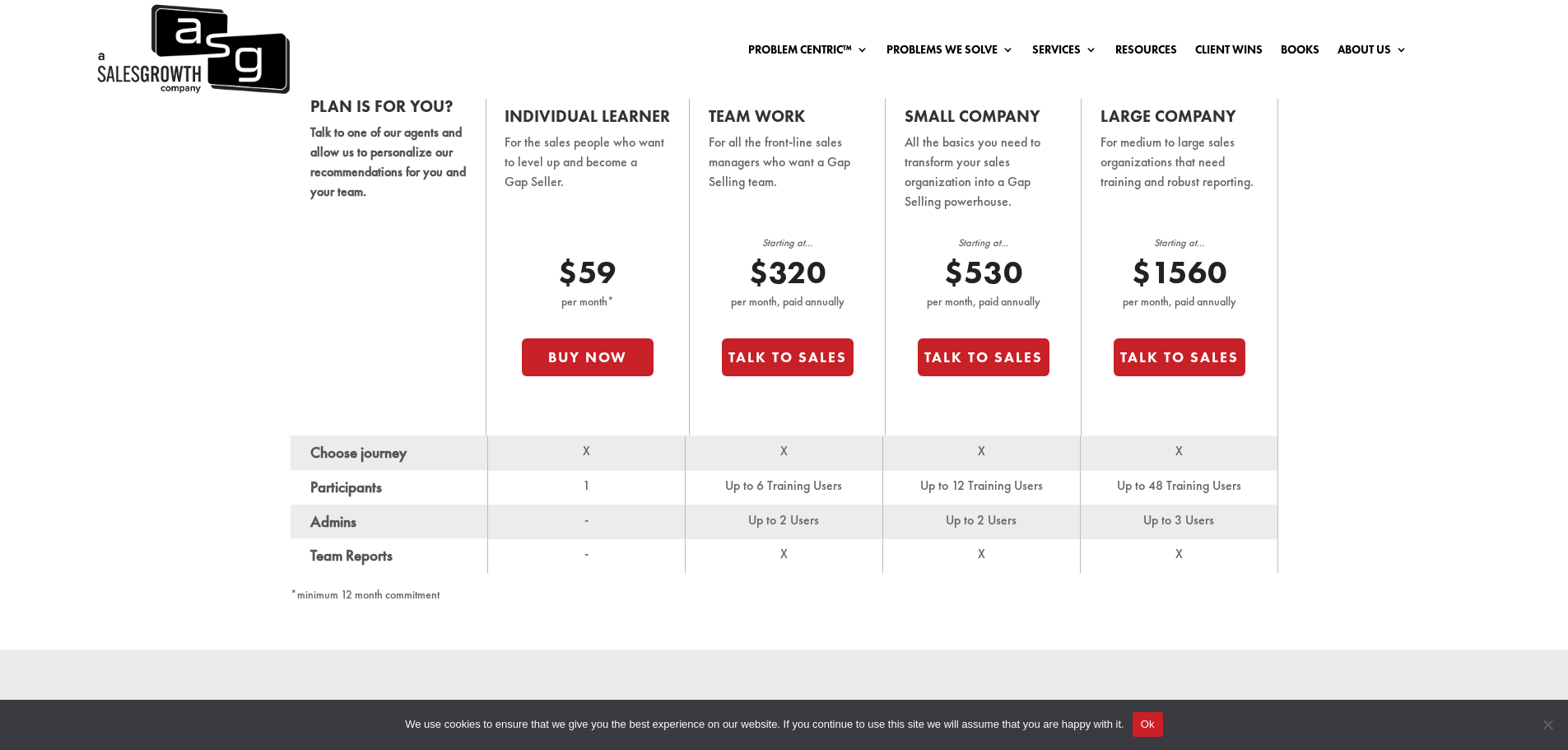
click at [797, 306] on p "per month, paid annually" at bounding box center [788, 301] width 132 height 20
click at [819, 491] on td "Up to 6 Training Users" at bounding box center [784, 487] width 198 height 34
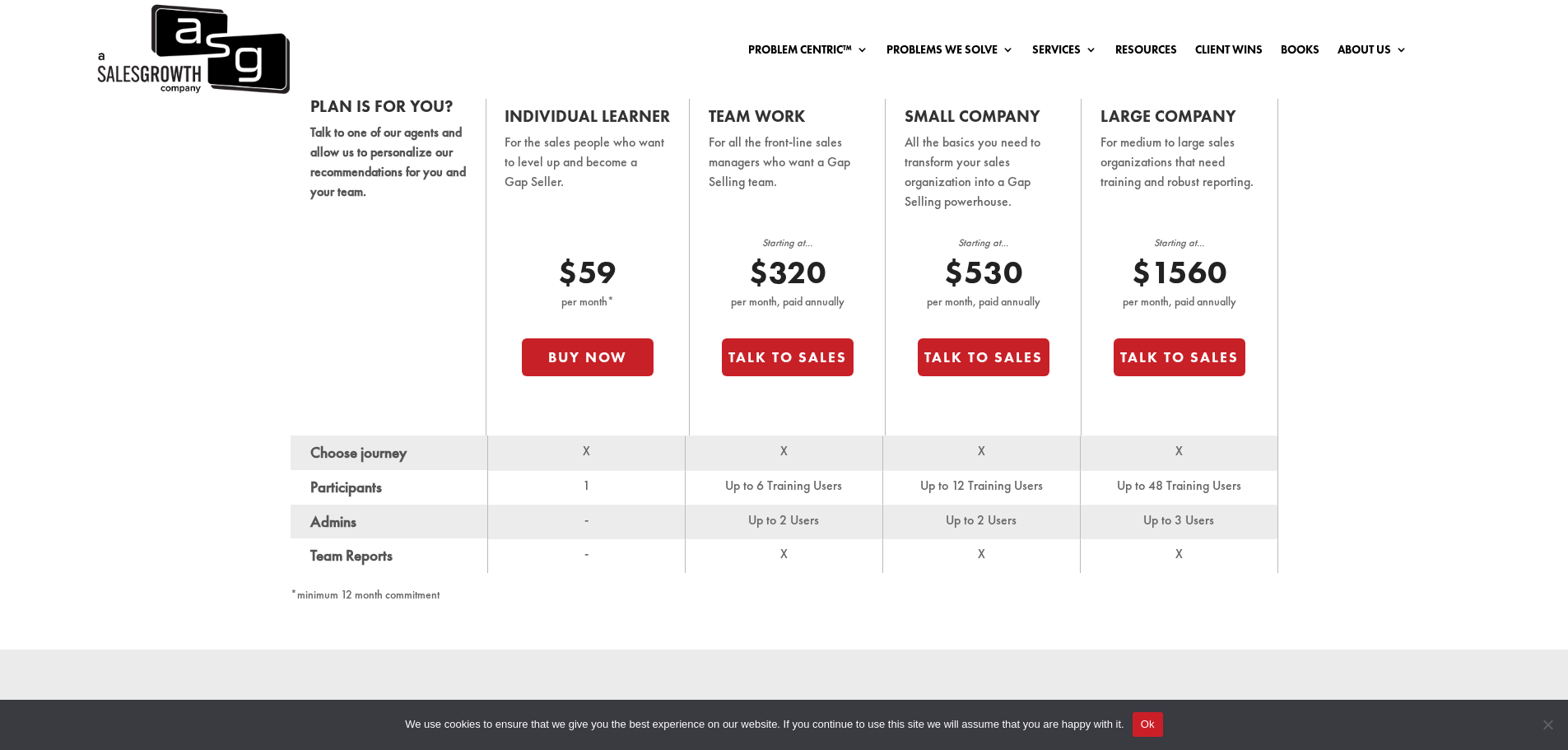
click at [795, 524] on td "Up to 2 Users" at bounding box center [784, 521] width 198 height 34
click at [810, 488] on td "Up to 6 Training Users" at bounding box center [784, 487] width 198 height 34
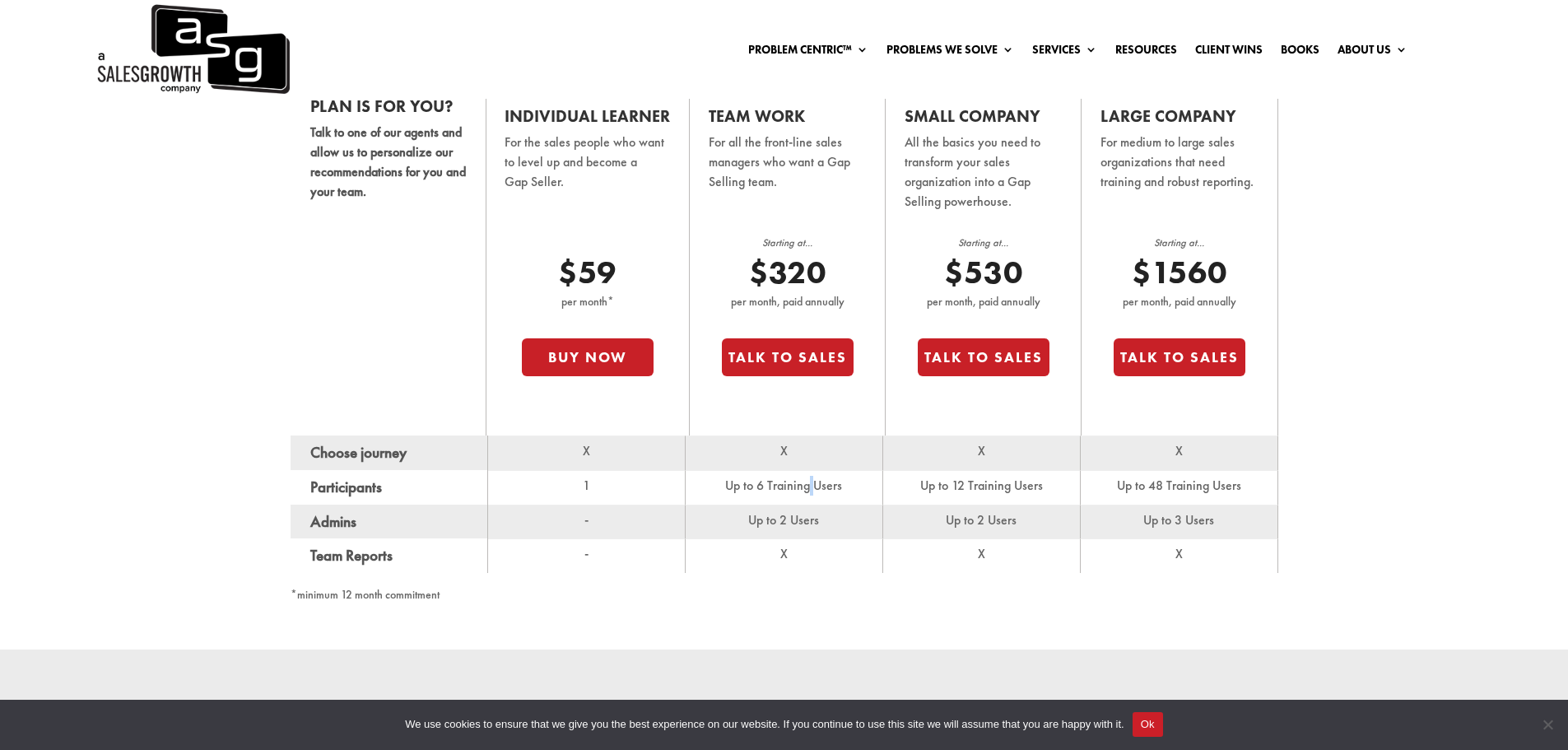
click at [810, 488] on td "Up to 6 Training Users" at bounding box center [784, 487] width 198 height 34
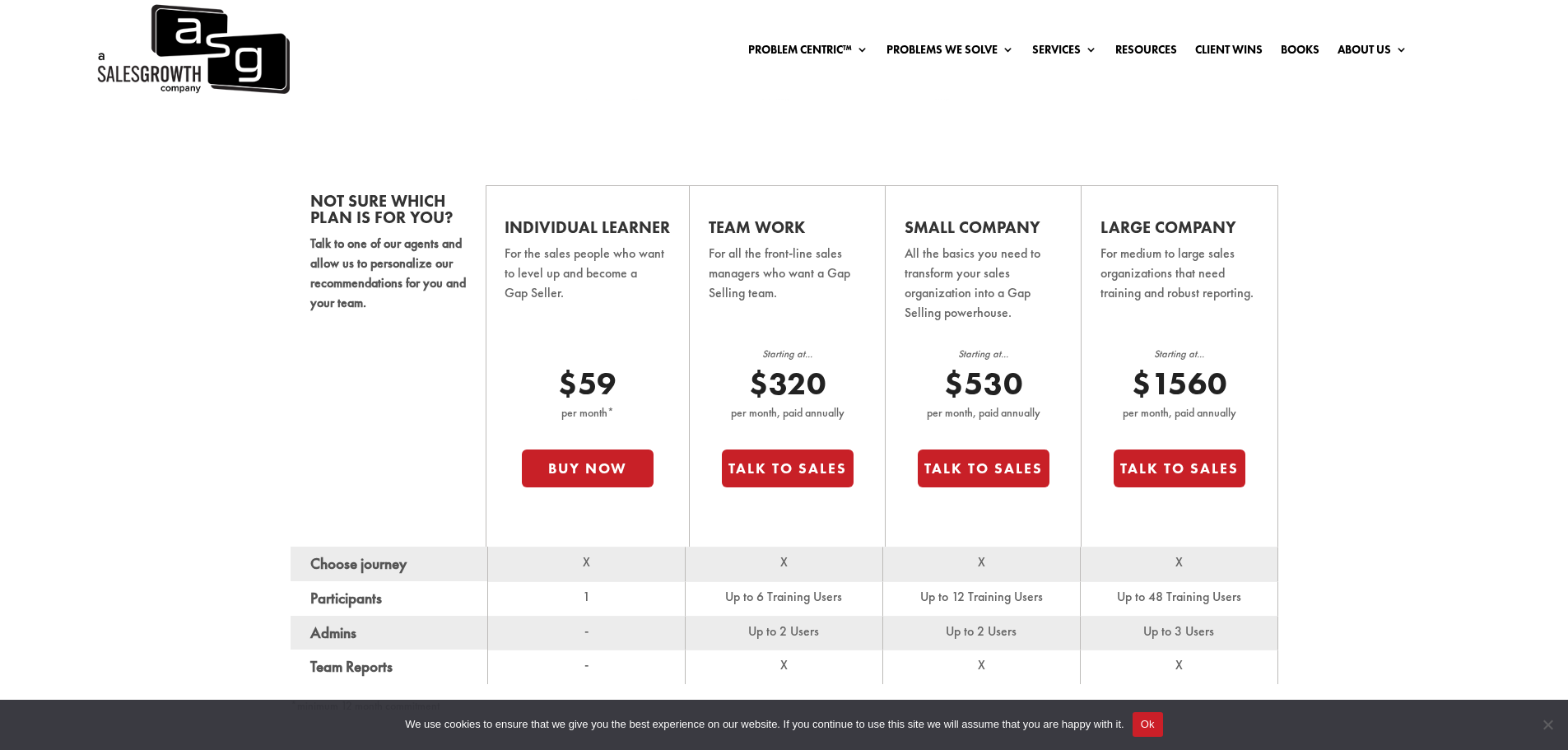
scroll to position [1070, 0]
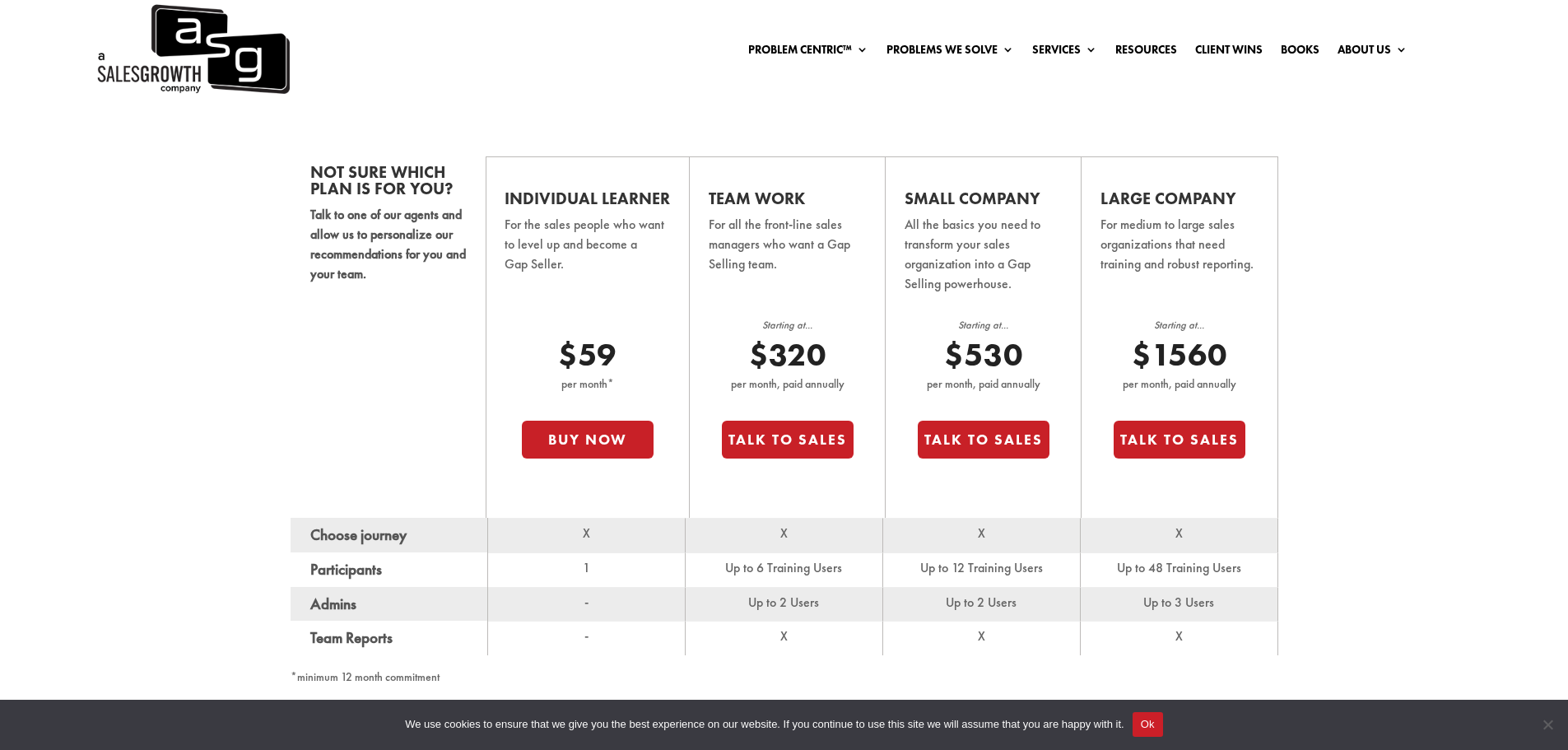
click at [586, 537] on span "X" at bounding box center [586, 533] width 7 height 18
click at [586, 536] on span "X" at bounding box center [586, 533] width 7 height 18
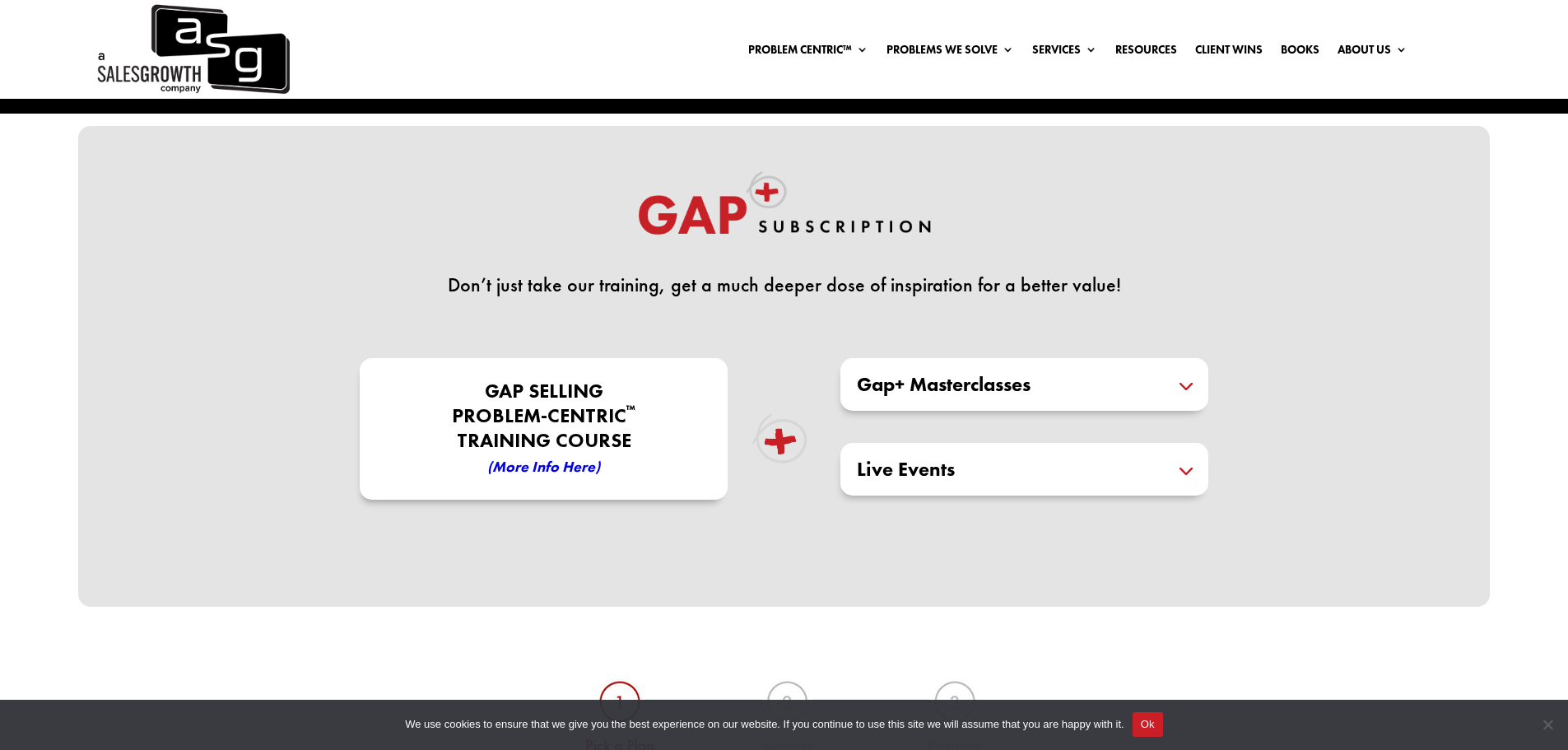
scroll to position [412, 0]
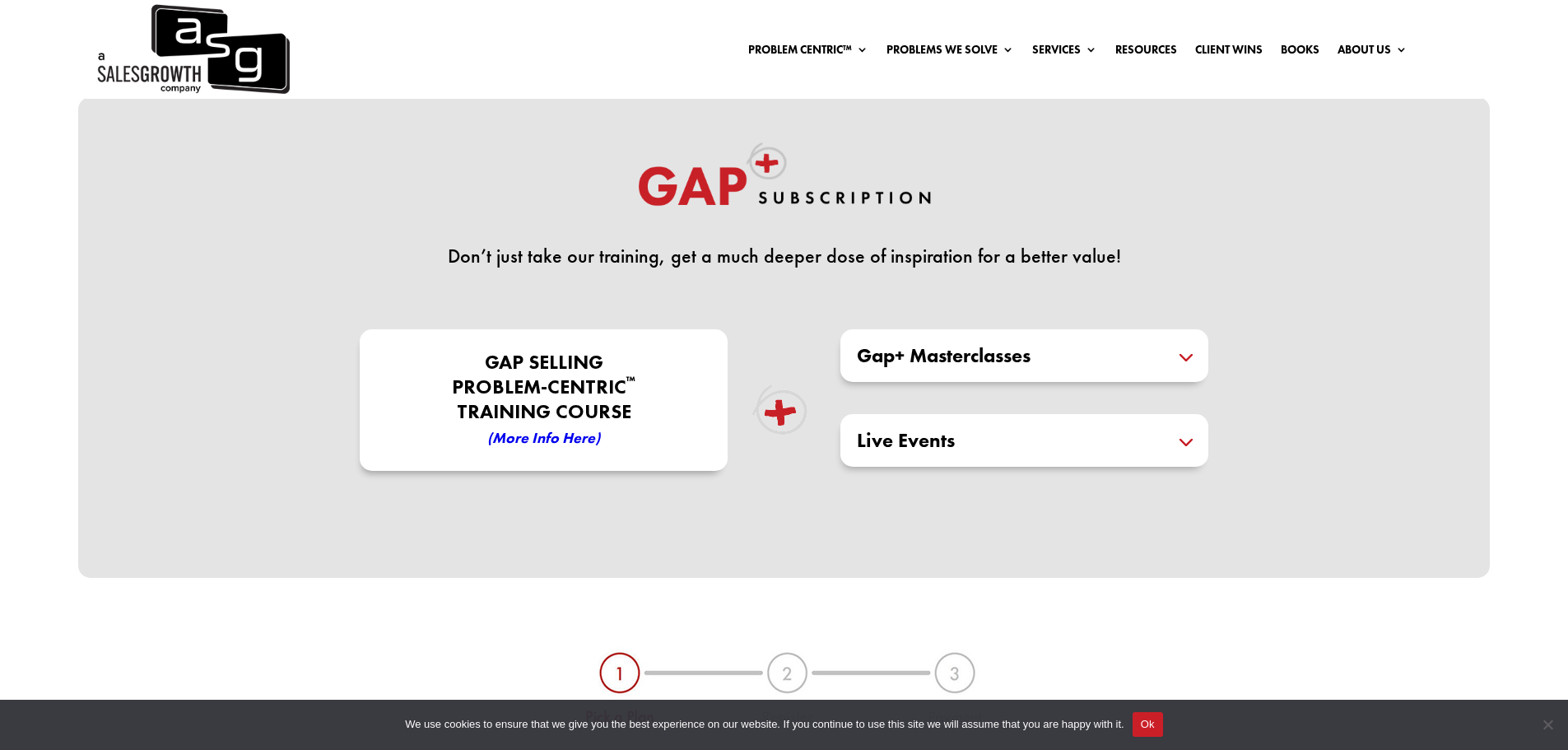
click at [1147, 355] on h5 "Gap+ Masterclasses" at bounding box center [1024, 355] width 335 height 20
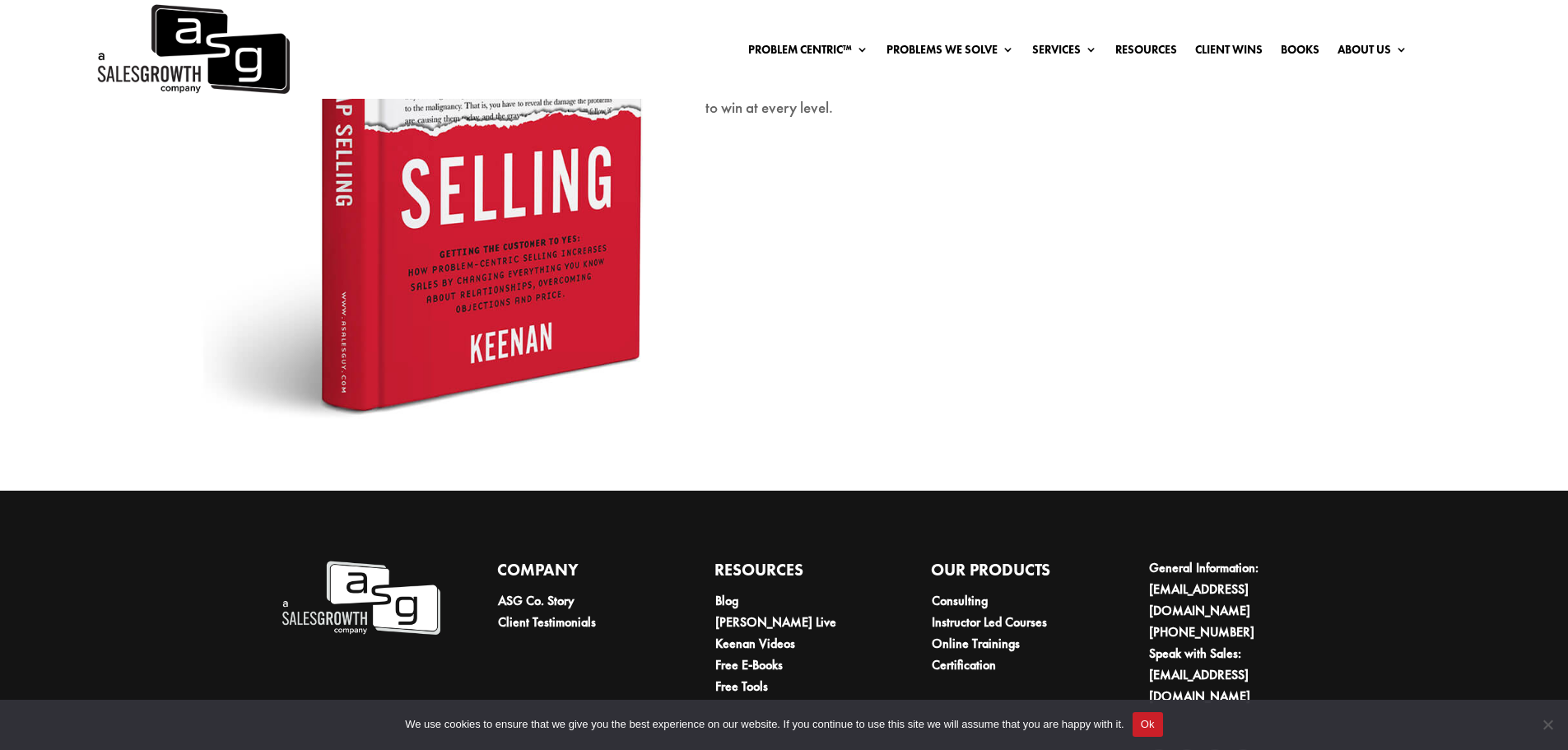
scroll to position [2854, 0]
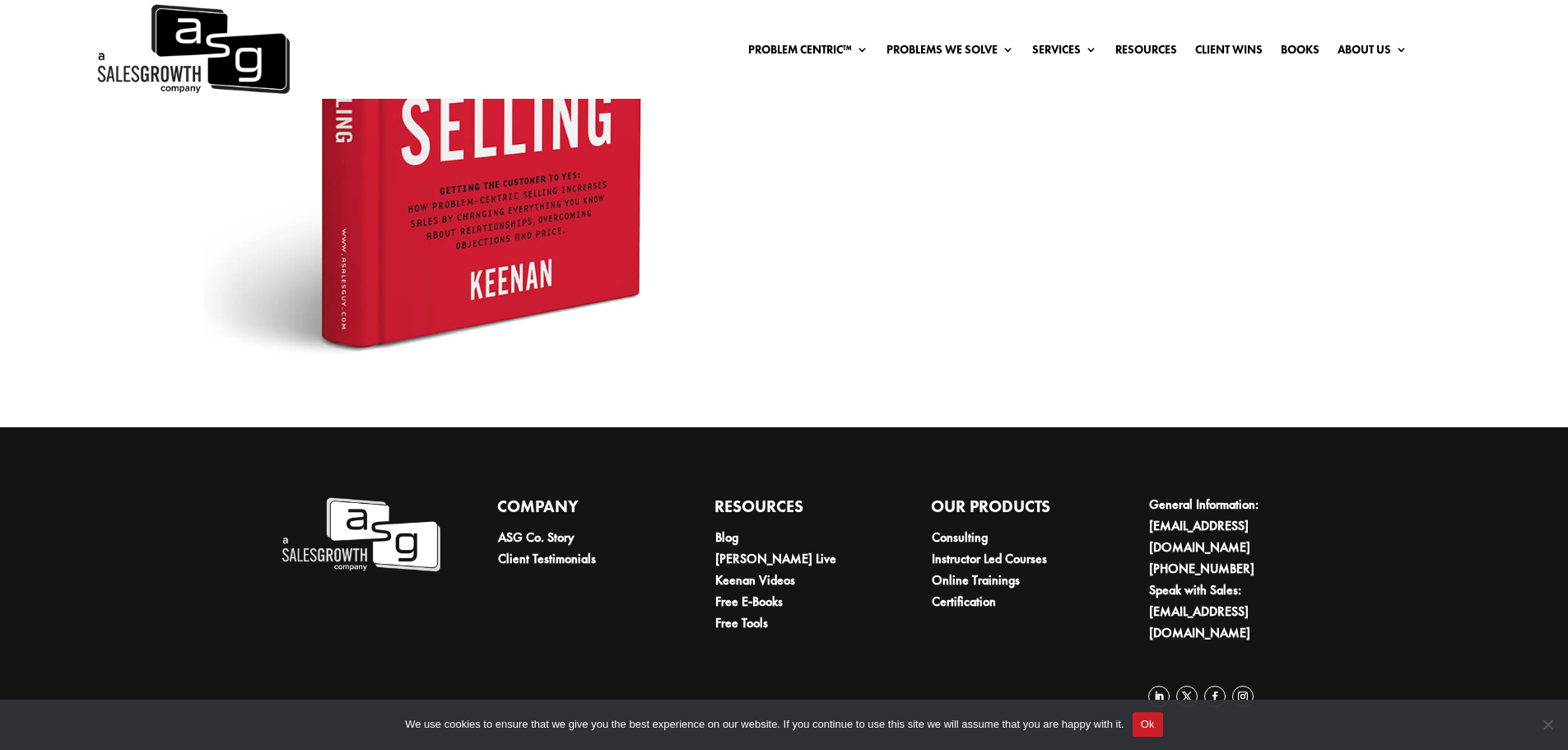
click at [1153, 724] on button "Ok" at bounding box center [1148, 724] width 31 height 25
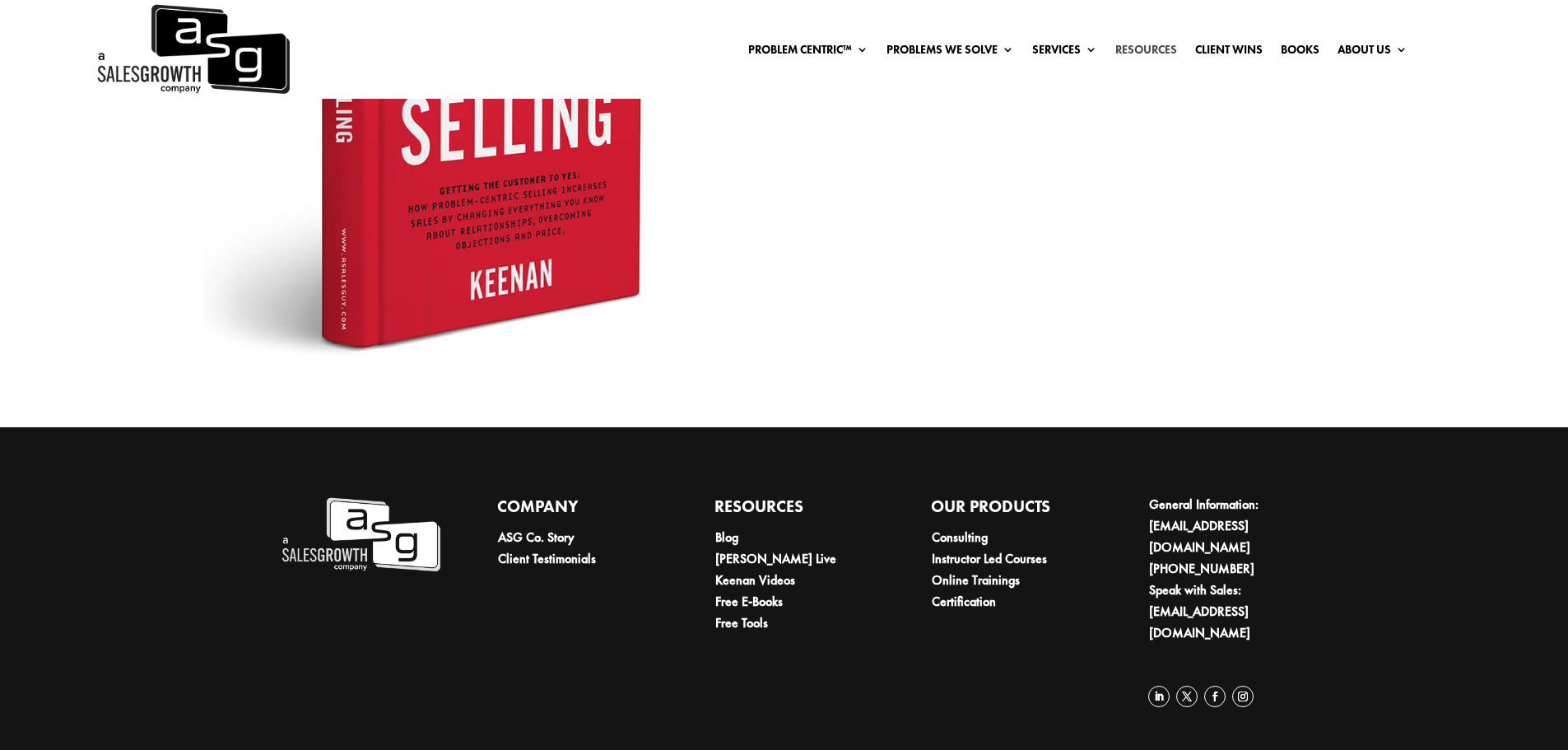
click at [1141, 53] on link "Resources" at bounding box center [1146, 52] width 61 height 18
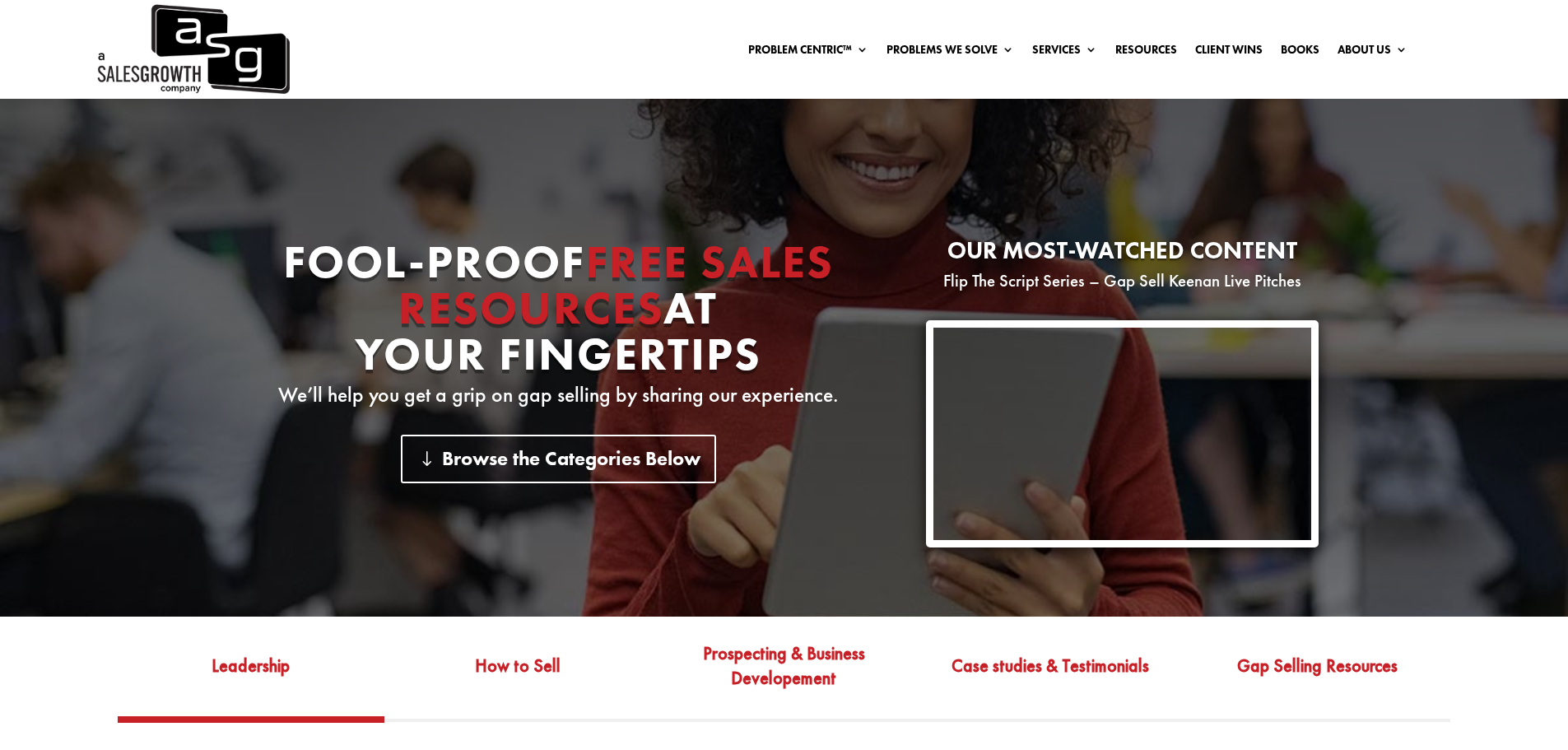
scroll to position [493, 0]
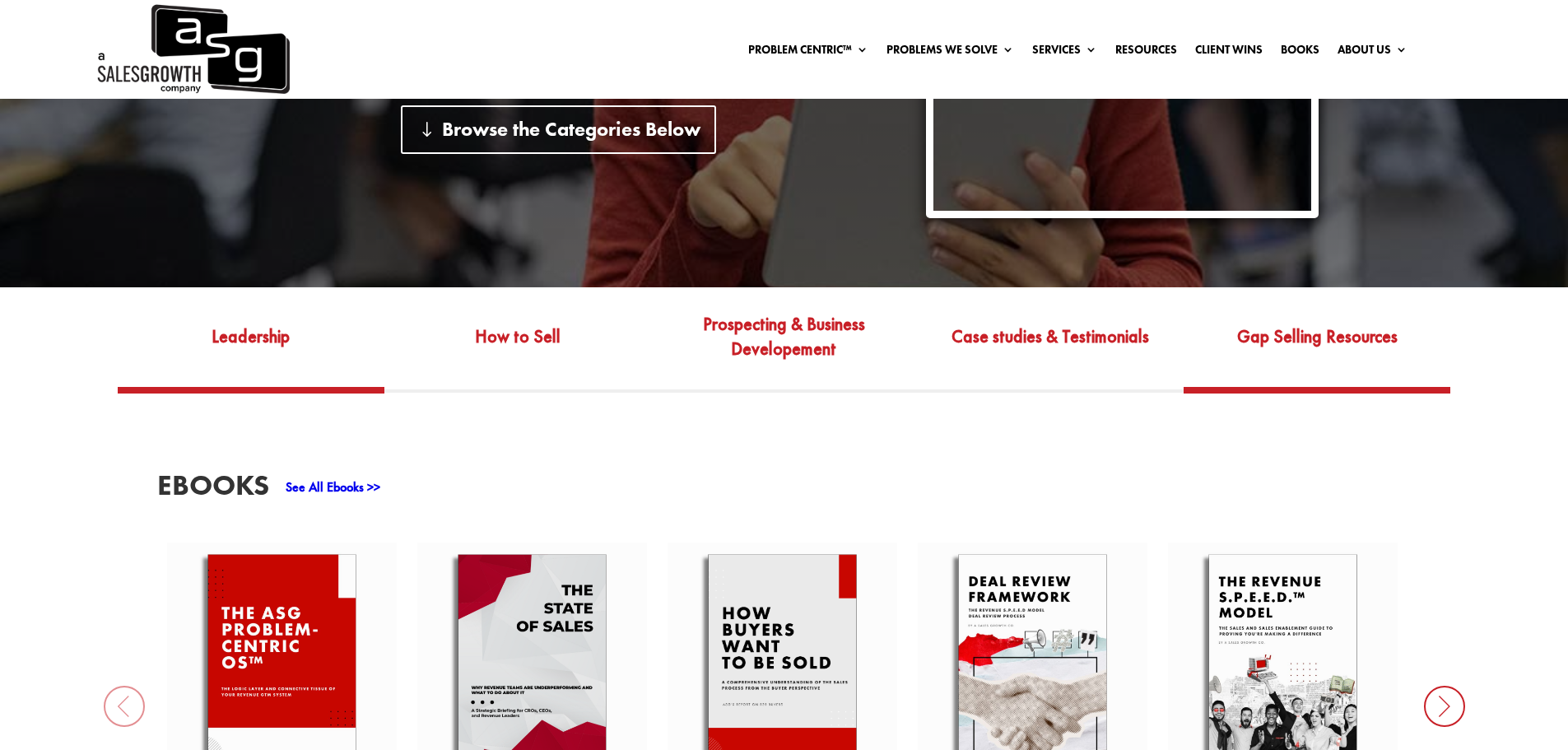
click at [1310, 336] on link "Gap Selling Resources" at bounding box center [1317, 348] width 267 height 77
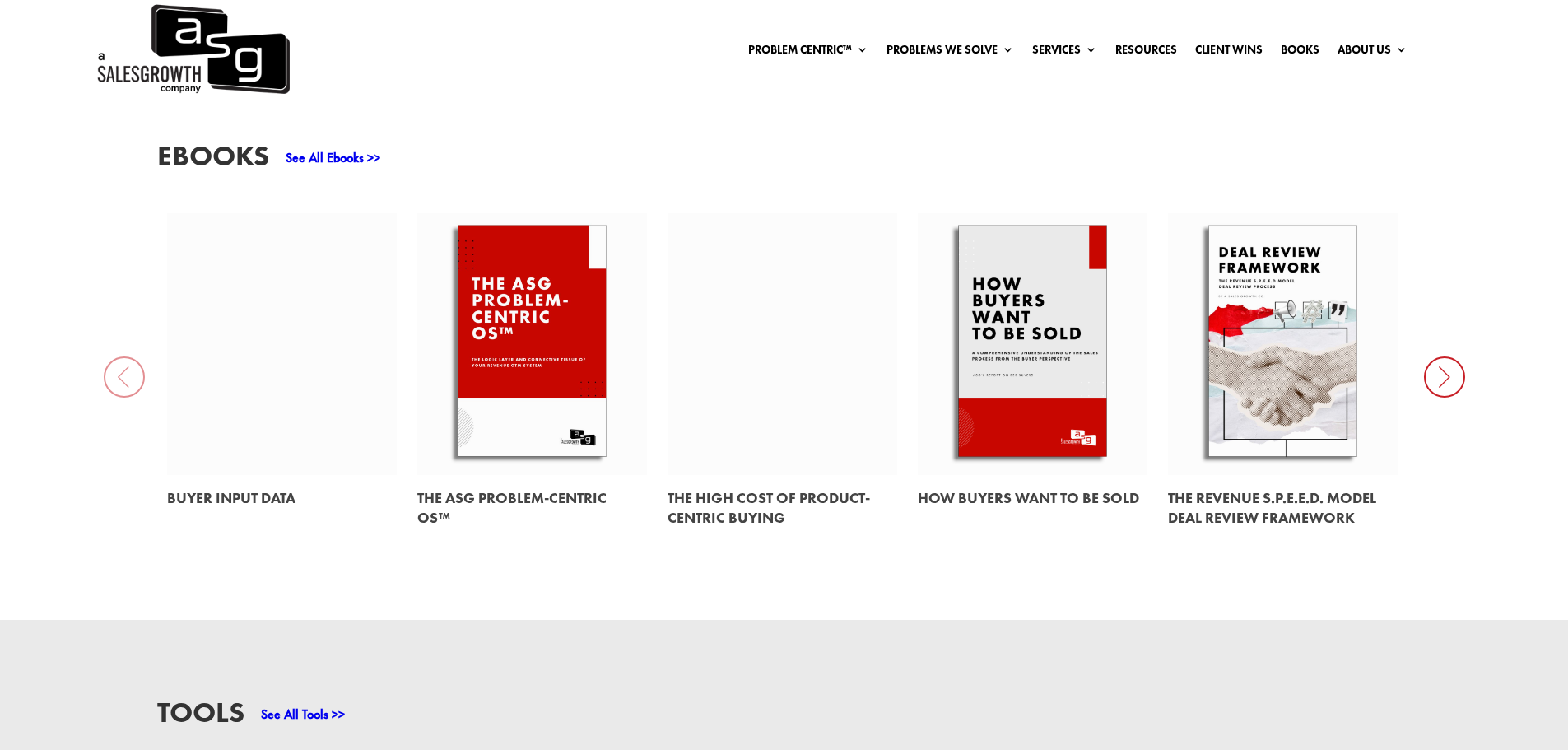
scroll to position [576, 0]
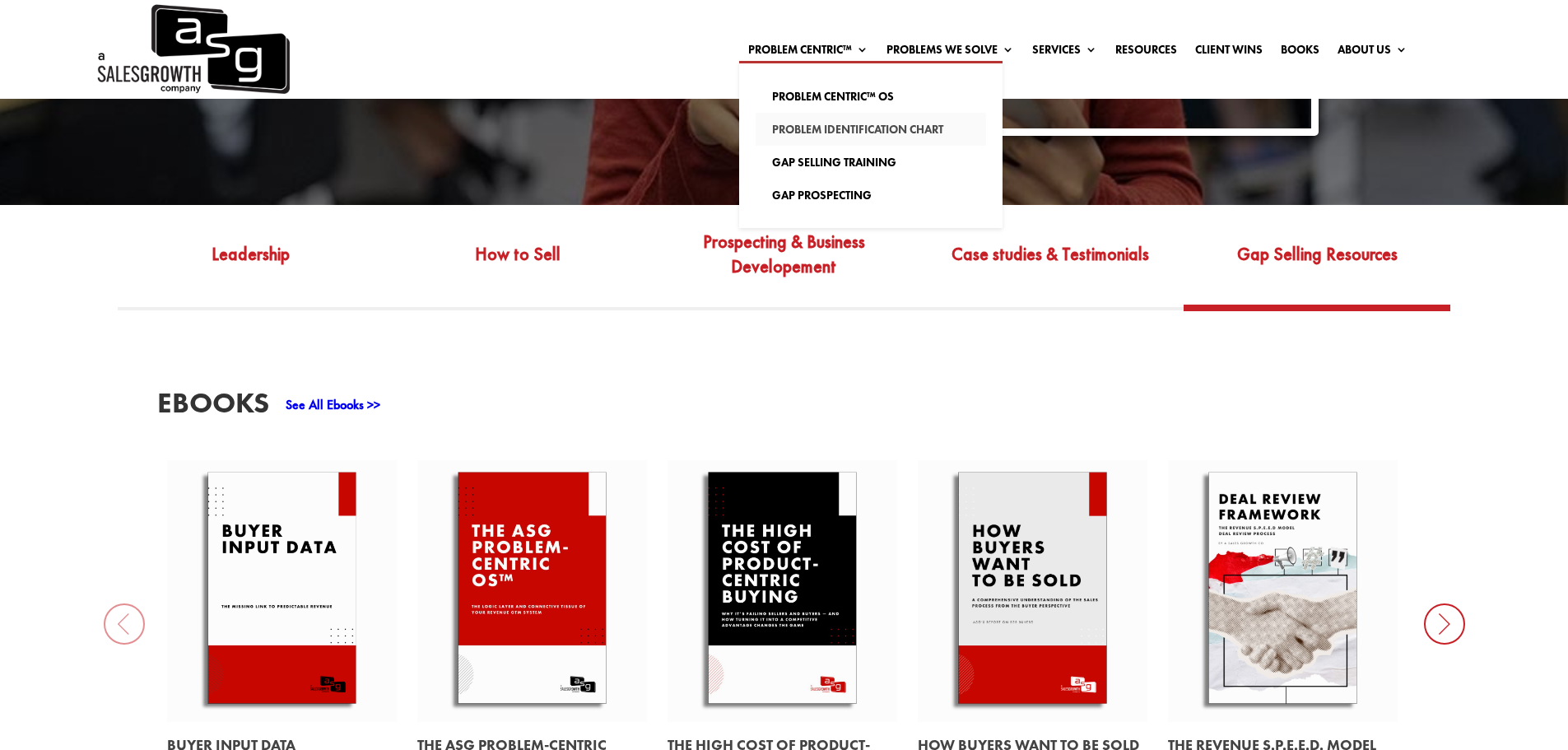
click at [827, 130] on link "Problem Identification Chart" at bounding box center [871, 128] width 231 height 33
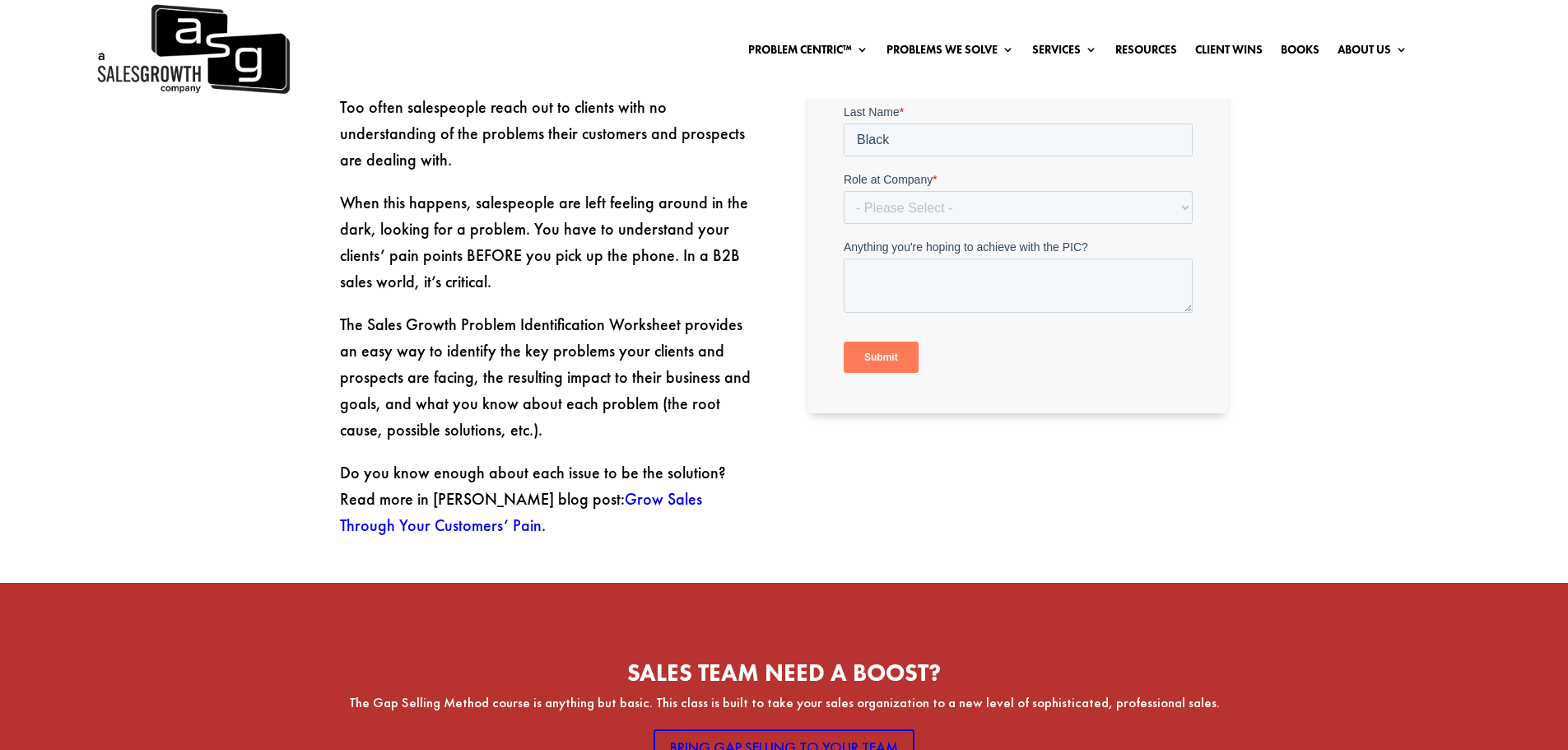
scroll to position [905, 0]
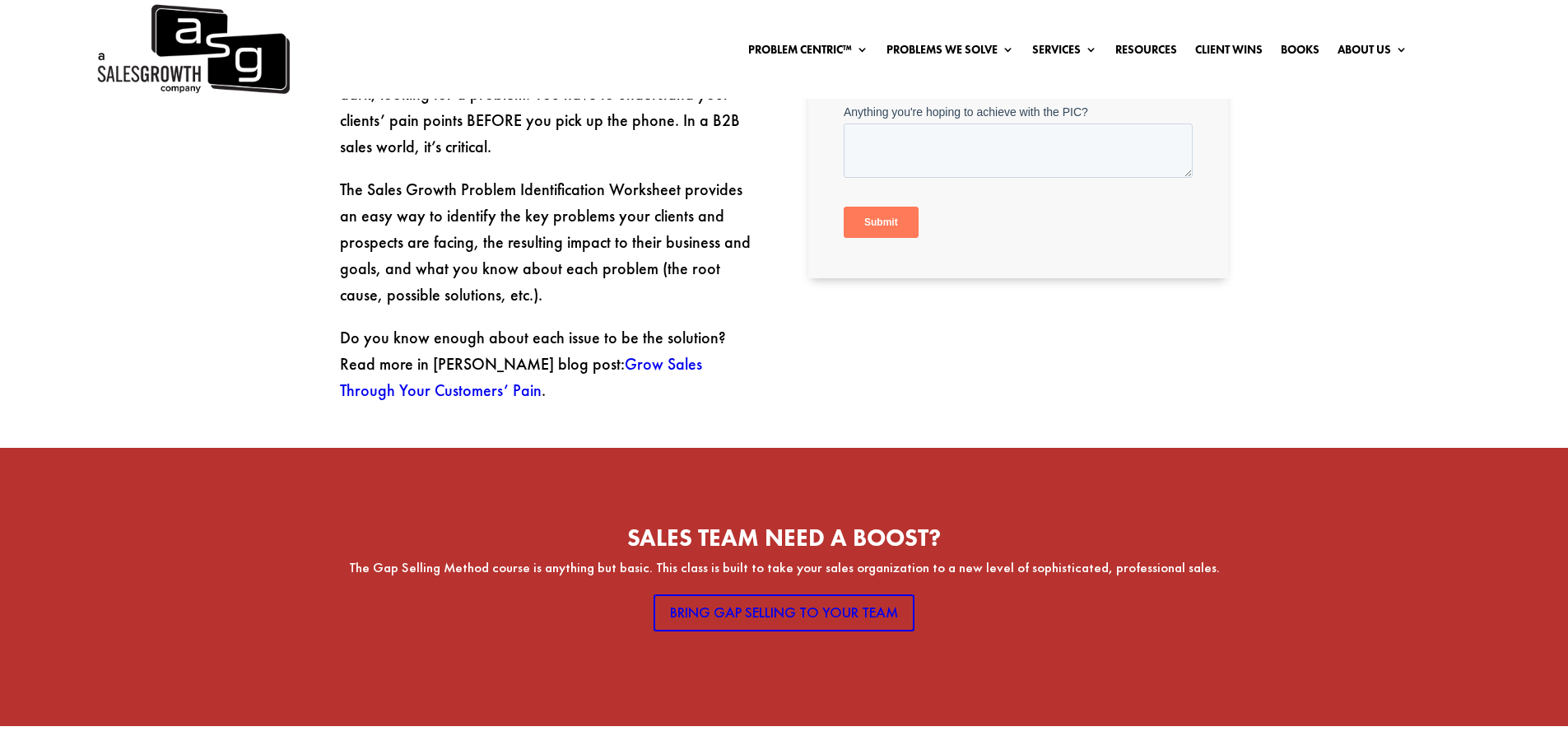
click at [613, 353] on link "Grow Sales Through Your Customers’ Pain" at bounding box center [521, 376] width 362 height 47
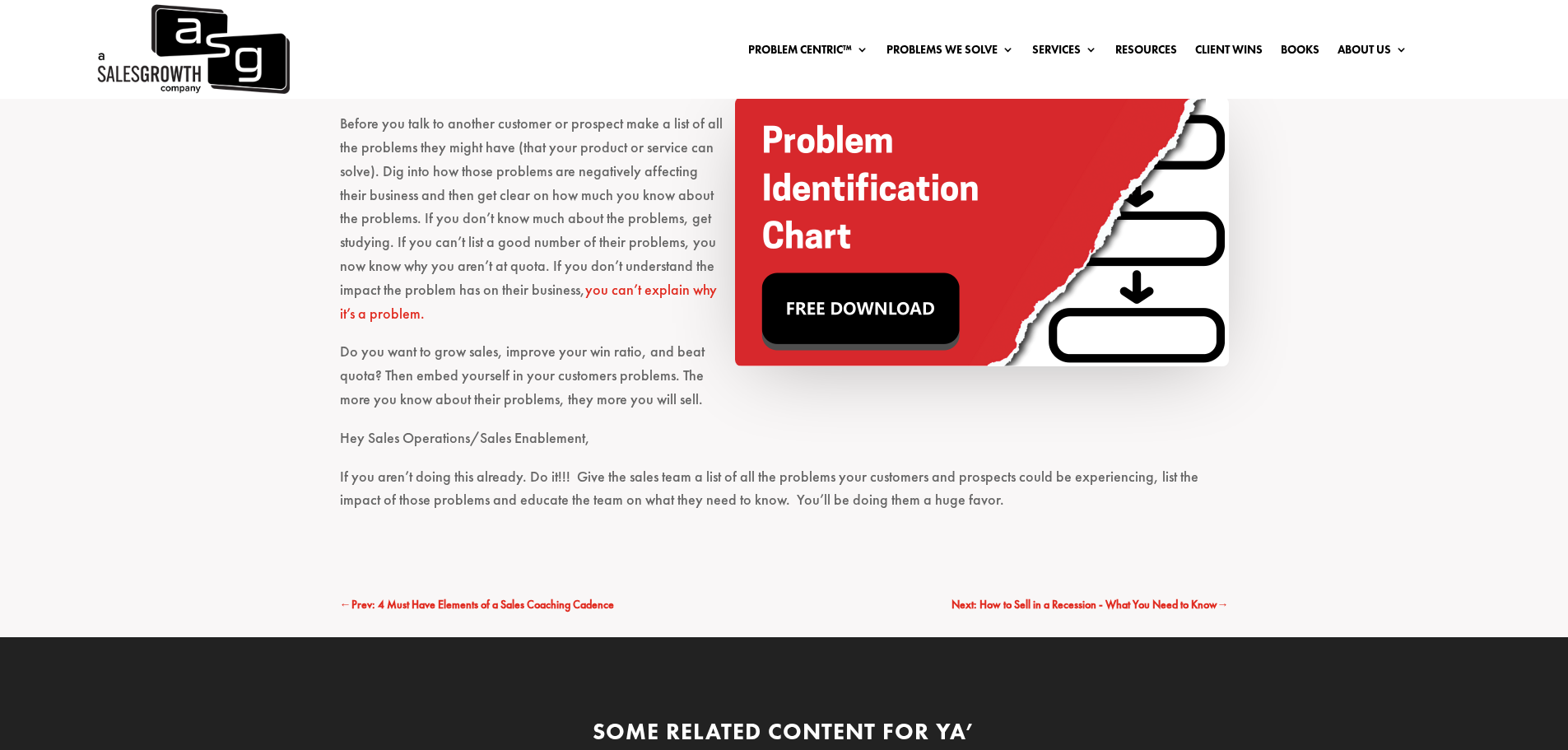
scroll to position [3609, 0]
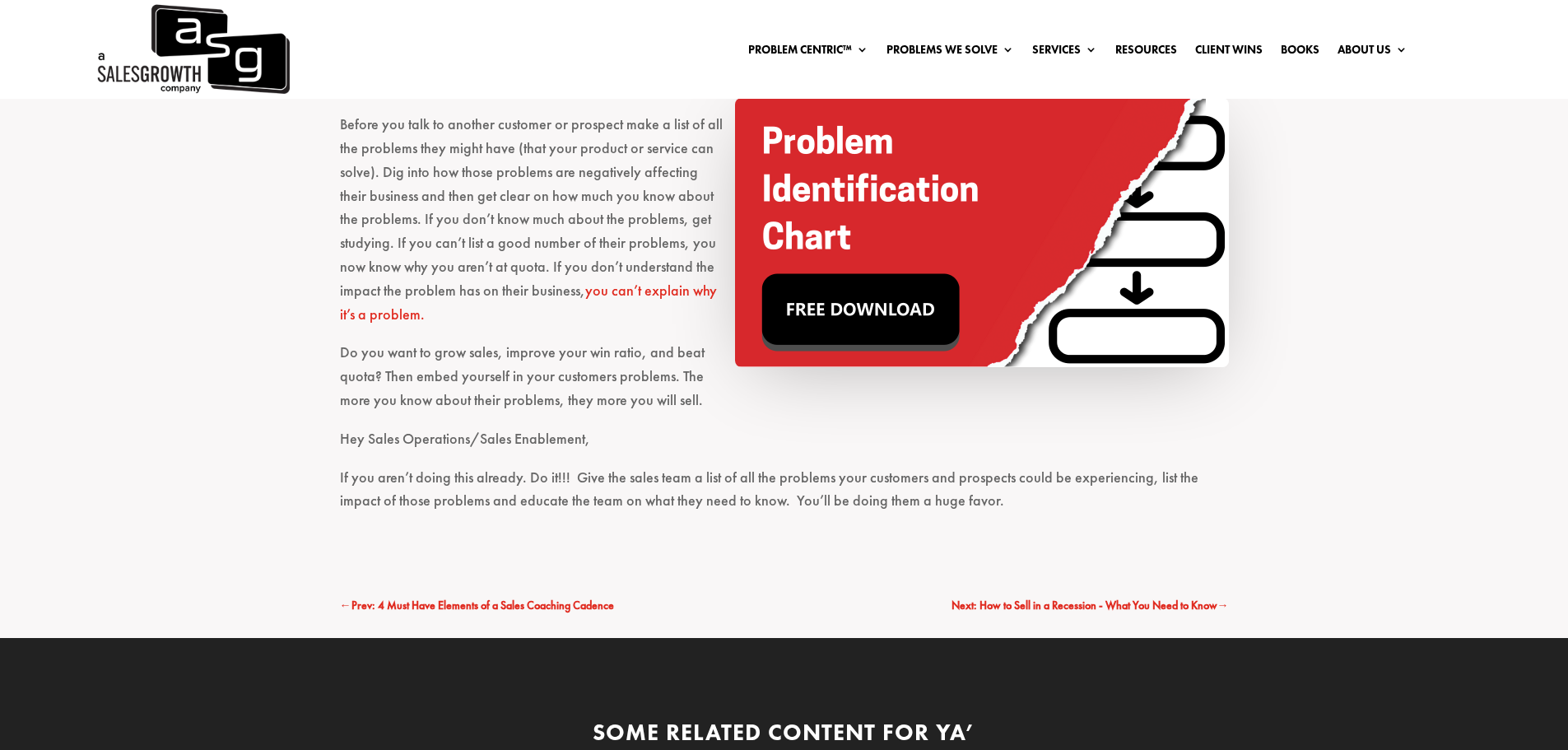
click at [898, 290] on img at bounding box center [982, 232] width 494 height 270
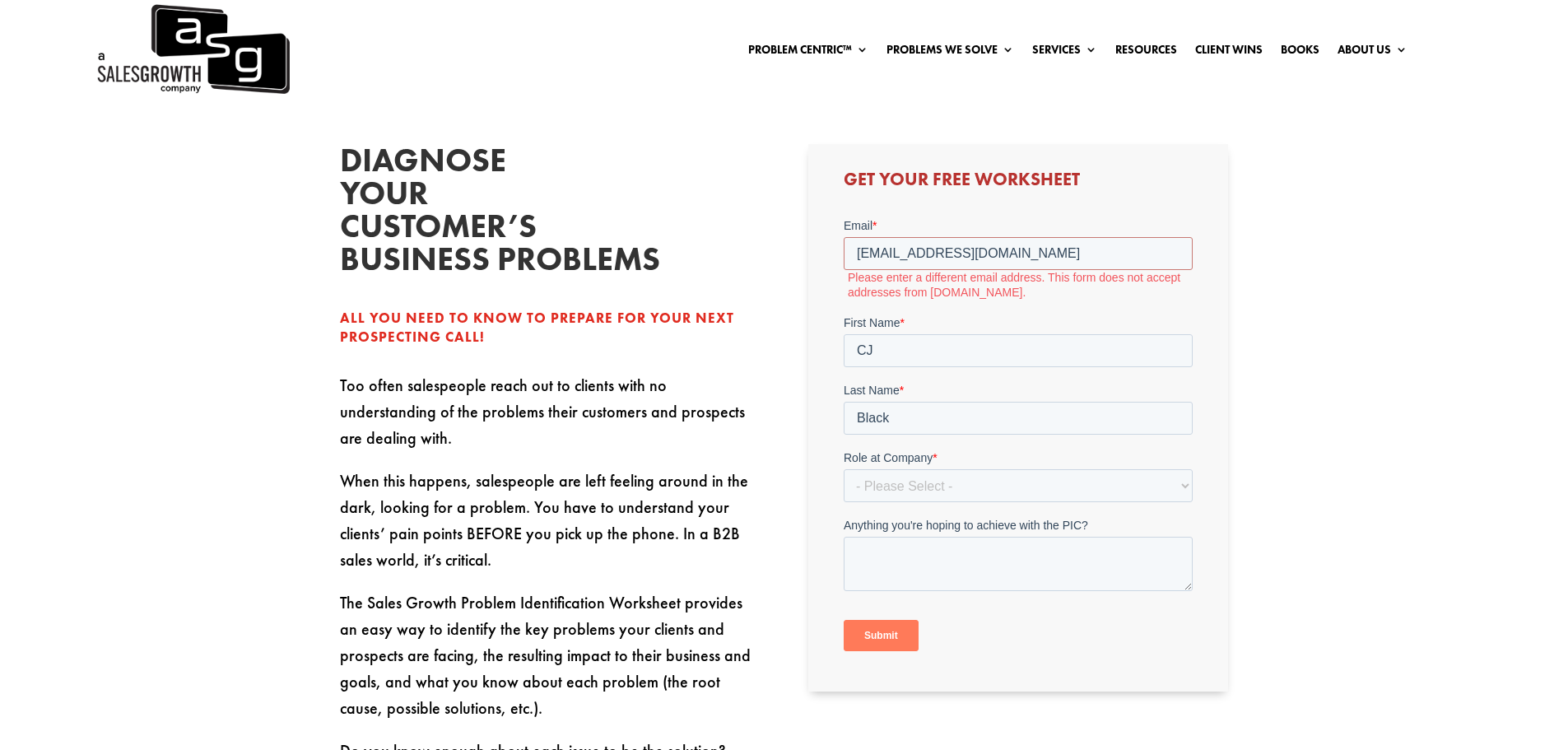
scroll to position [493, 0]
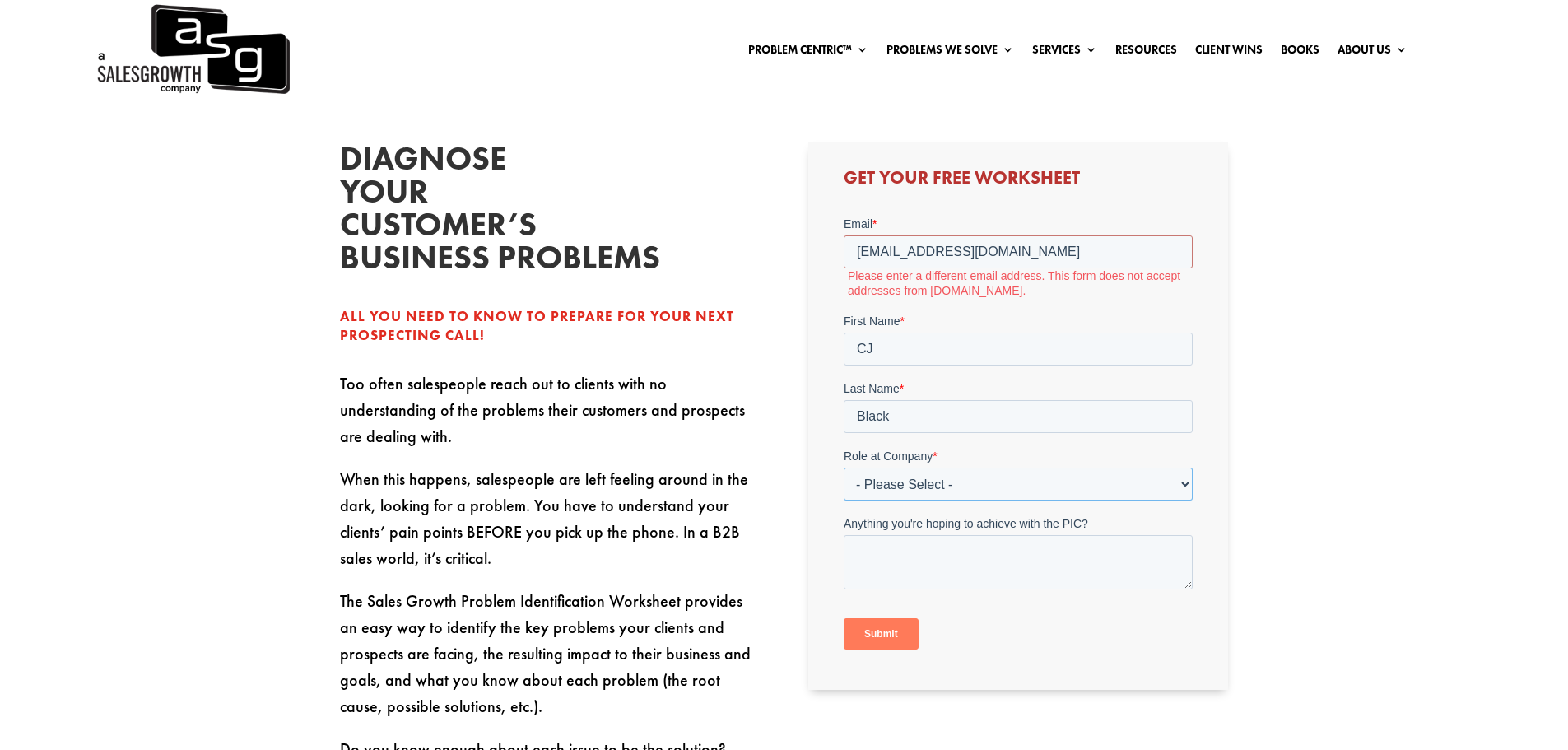
click at [946, 477] on select "- Please Select - C-Level (CRO, CSO, etc) Senior Leadership (VP of Sales, VP of…" at bounding box center [1019, 483] width 349 height 33
select select "Individual Contributor (AE, SDR, CSM, etc)"
click at [844, 467] on select "- Please Select - C-Level (CRO, CSO, etc) Senior Leadership (VP of Sales, VP of…" at bounding box center [1019, 483] width 349 height 33
click at [955, 558] on textarea "Anything you're hoping to achieve with the PIC?" at bounding box center [1019, 562] width 349 height 54
type textarea "an understanding of what my customer faces"
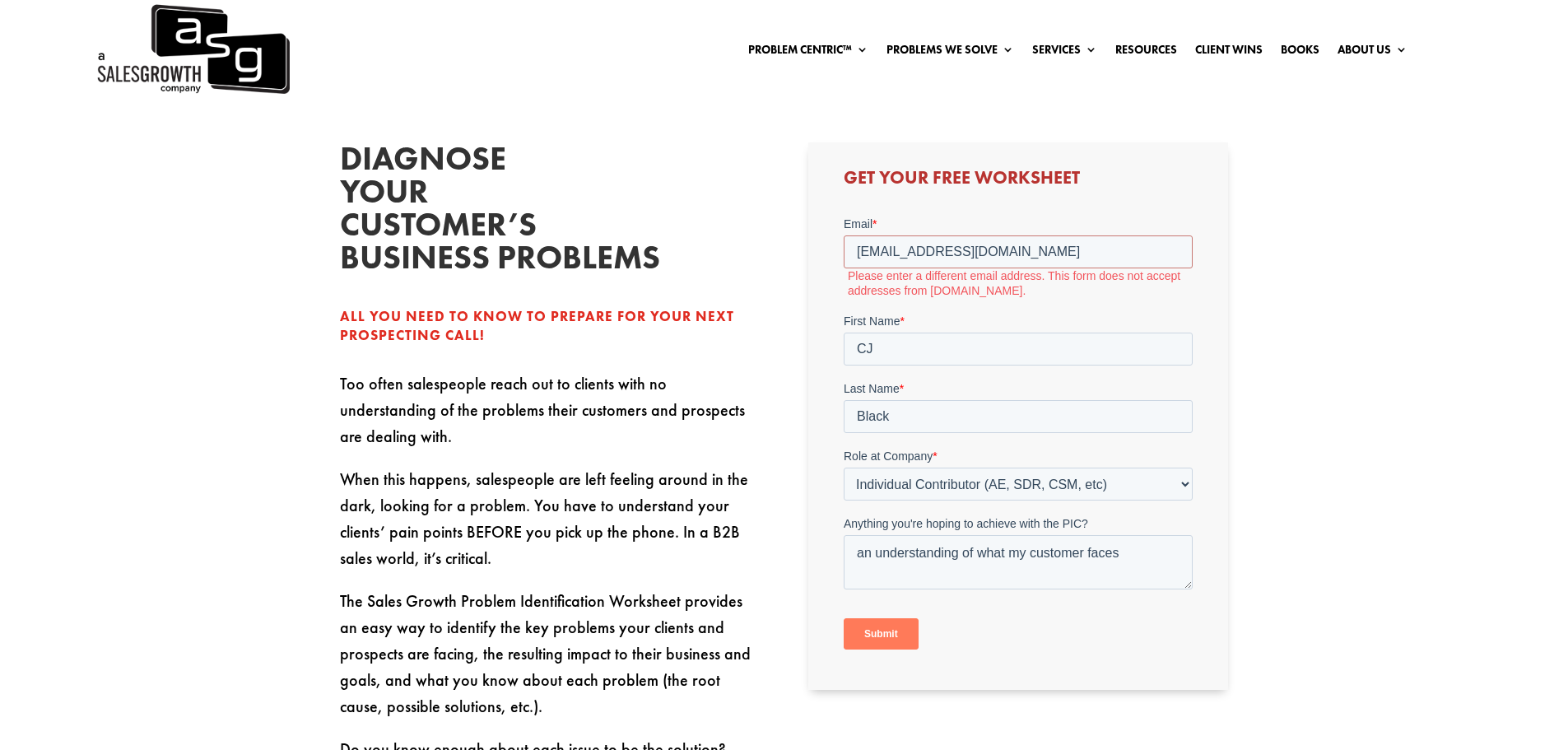
click at [889, 633] on input "Submit" at bounding box center [881, 634] width 75 height 32
click at [1061, 253] on input "[EMAIL_ADDRESS][DOMAIN_NAME]" at bounding box center [1019, 251] width 349 height 33
click at [1257, 299] on div "Diagnose your customer’s business problems All you need to know to prepare for …" at bounding box center [784, 617] width 1568 height 1084
click at [1015, 251] on input "[EMAIL_ADDRESS][DOMAIN_NAME]" at bounding box center [1019, 251] width 349 height 33
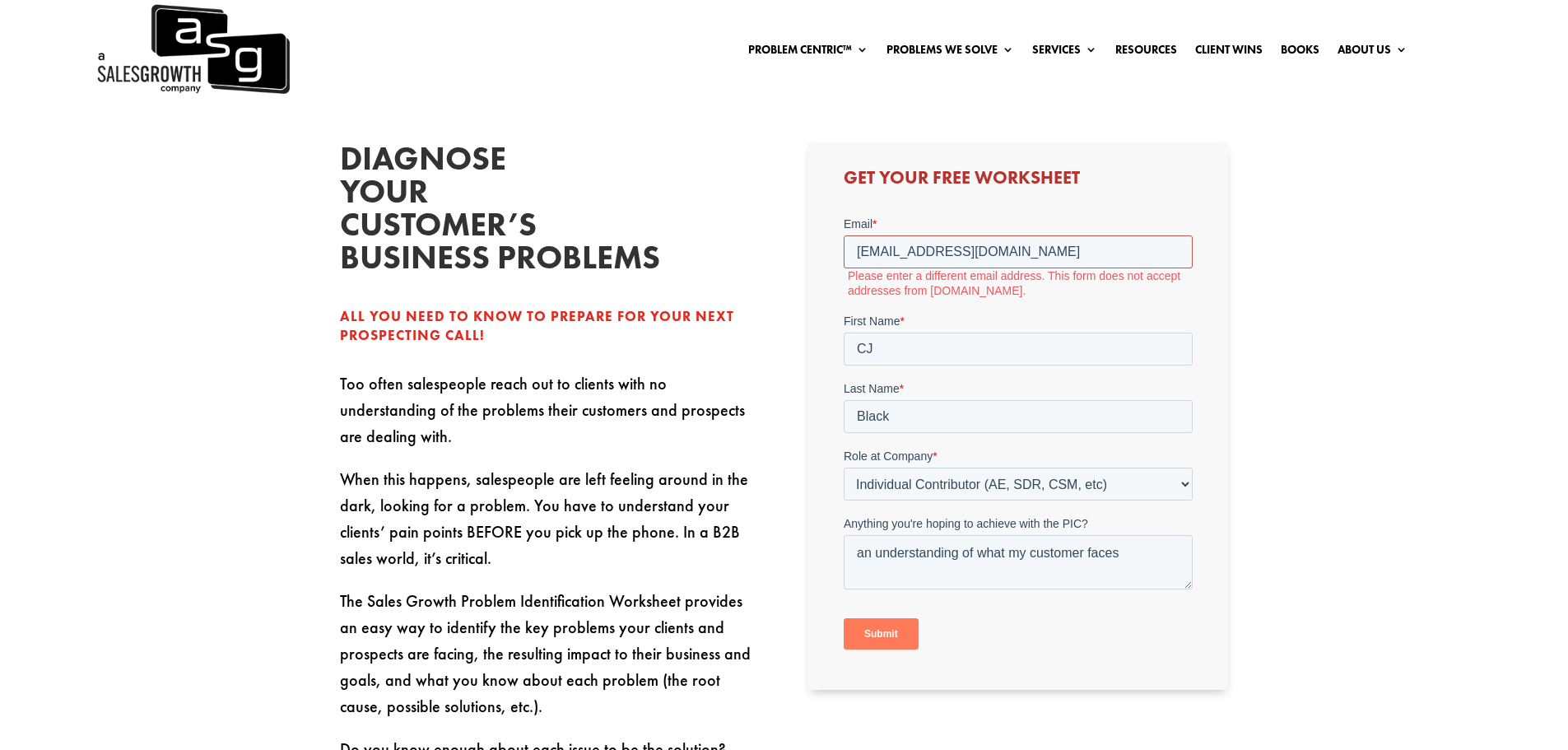
click at [1015, 251] on input "[EMAIL_ADDRESS][DOMAIN_NAME]" at bounding box center [1019, 251] width 349 height 33
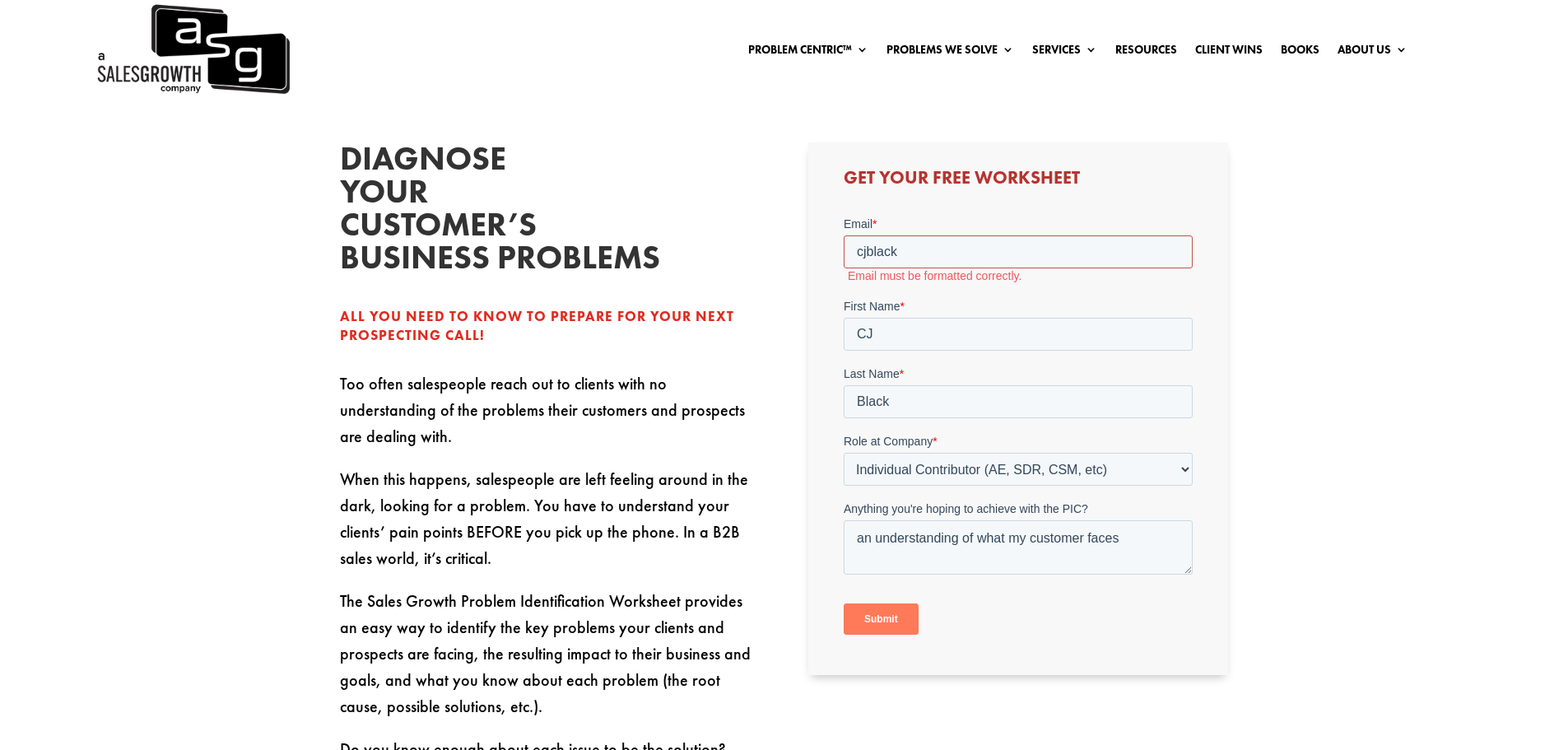
type input "[EMAIL_ADDRESS][DOMAIN_NAME]"
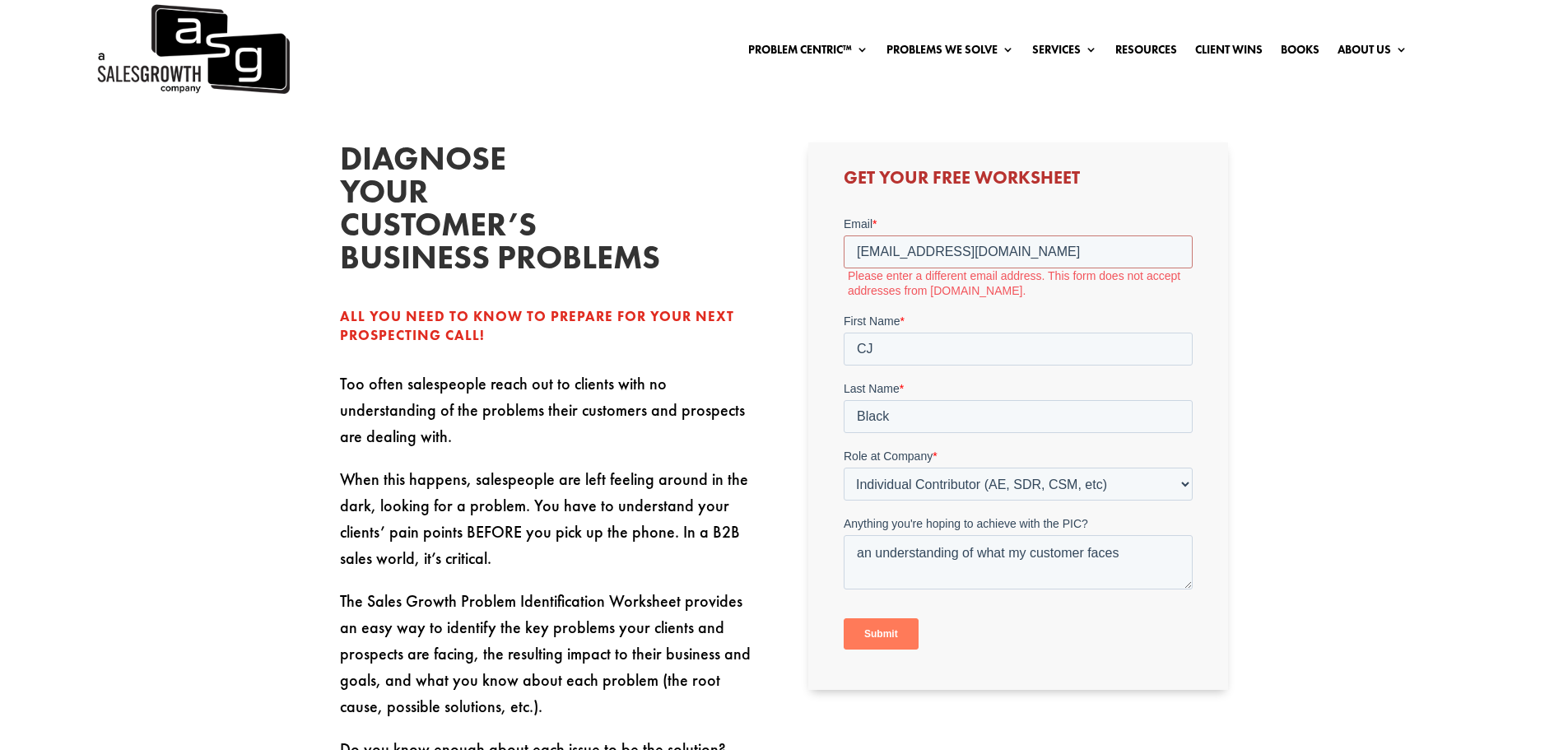
click at [1068, 292] on label "Please enter a different email address. This form does not accept addresses fro…" at bounding box center [1020, 283] width 345 height 30
click at [1004, 252] on input "[EMAIL_ADDRESS][DOMAIN_NAME]" at bounding box center [1019, 251] width 349 height 33
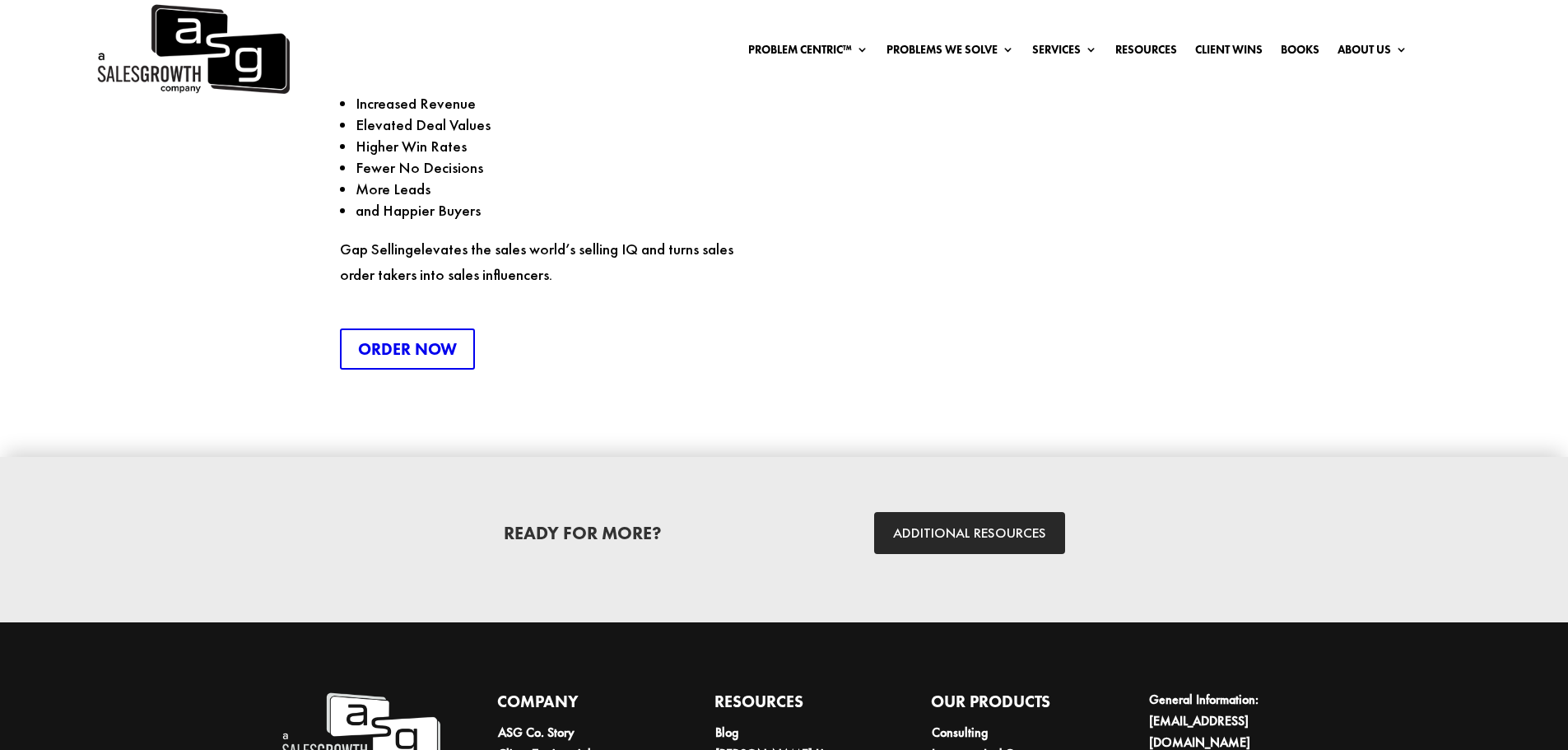
scroll to position [2453, 0]
